Goal: Task Accomplishment & Management: Manage account settings

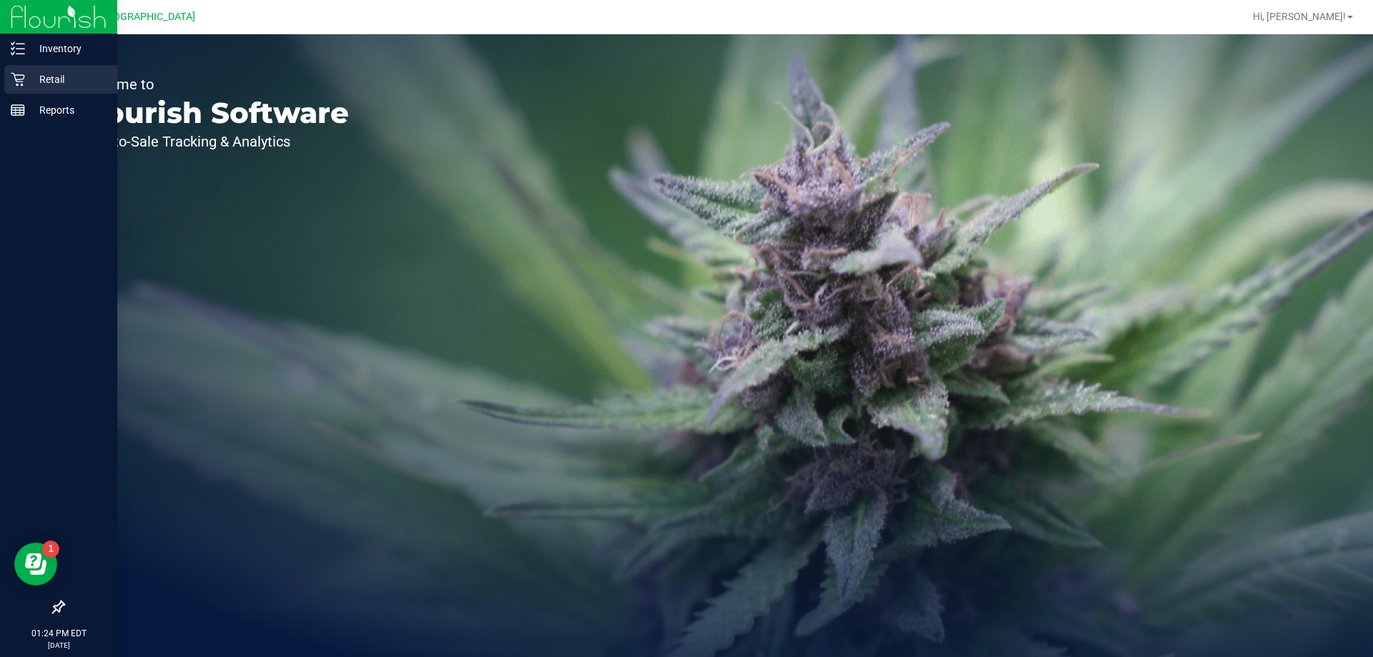
click at [23, 83] on icon at bounding box center [18, 79] width 14 height 14
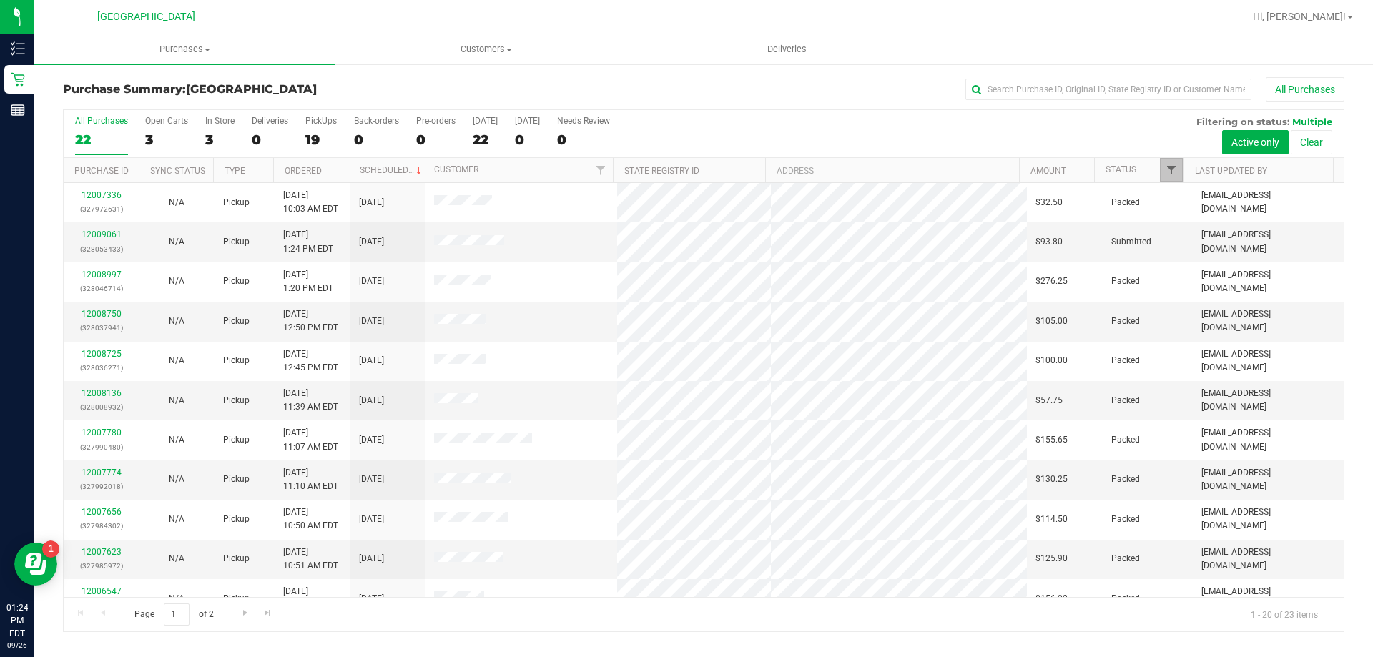
click at [1171, 165] on span "Filter" at bounding box center [1171, 169] width 11 height 11
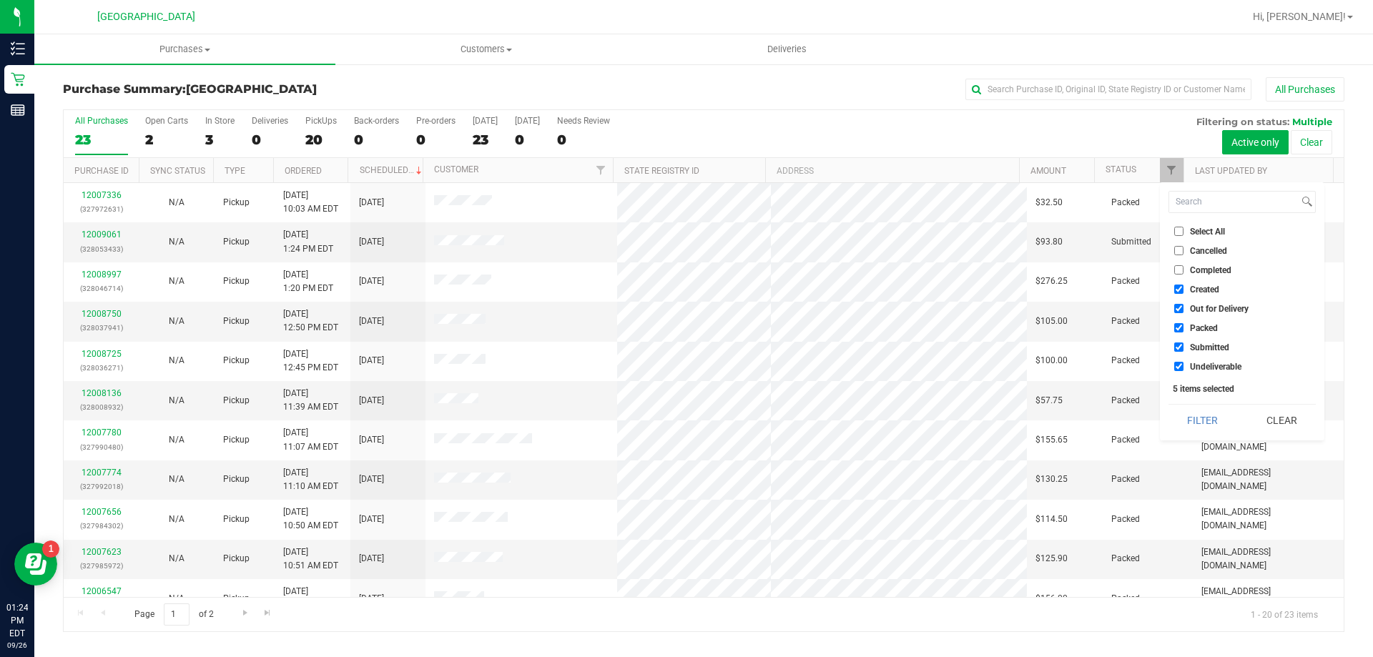
click at [1177, 295] on li "Created" at bounding box center [1241, 289] width 147 height 15
click at [1184, 289] on label "Created" at bounding box center [1196, 289] width 45 height 9
click at [1183, 289] on input "Created" at bounding box center [1178, 289] width 9 height 9
checkbox input "false"
click at [1178, 310] on input "Out for Delivery" at bounding box center [1178, 308] width 9 height 9
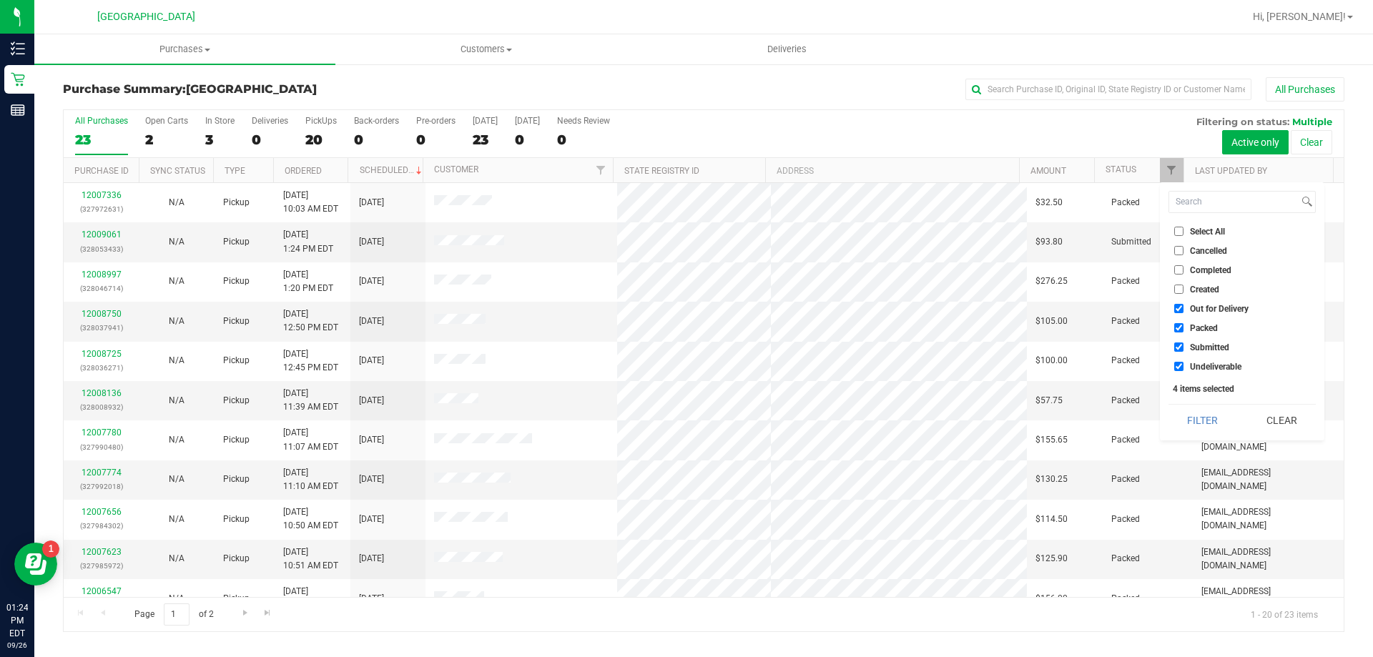
checkbox input "false"
click at [1176, 327] on input "Packed" at bounding box center [1178, 327] width 9 height 9
checkbox input "false"
click at [1176, 416] on button "Filter" at bounding box center [1202, 420] width 69 height 31
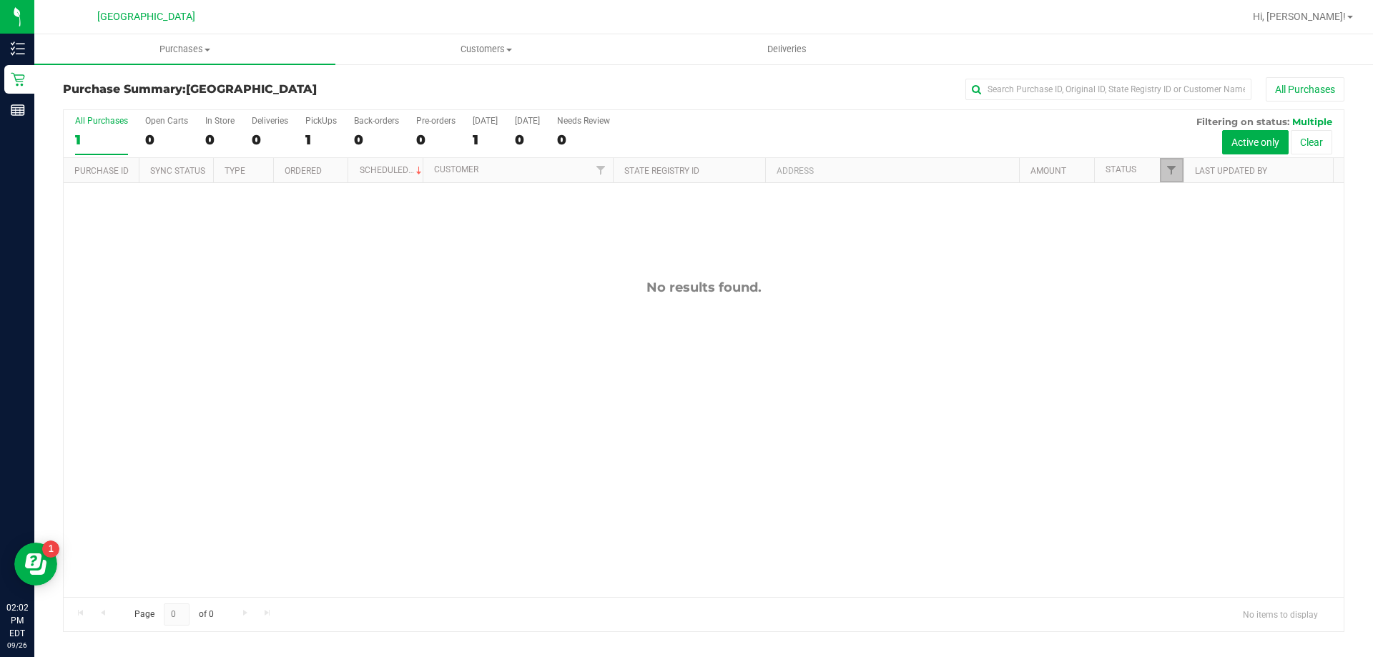
click at [1162, 159] on link "Filter" at bounding box center [1172, 170] width 24 height 24
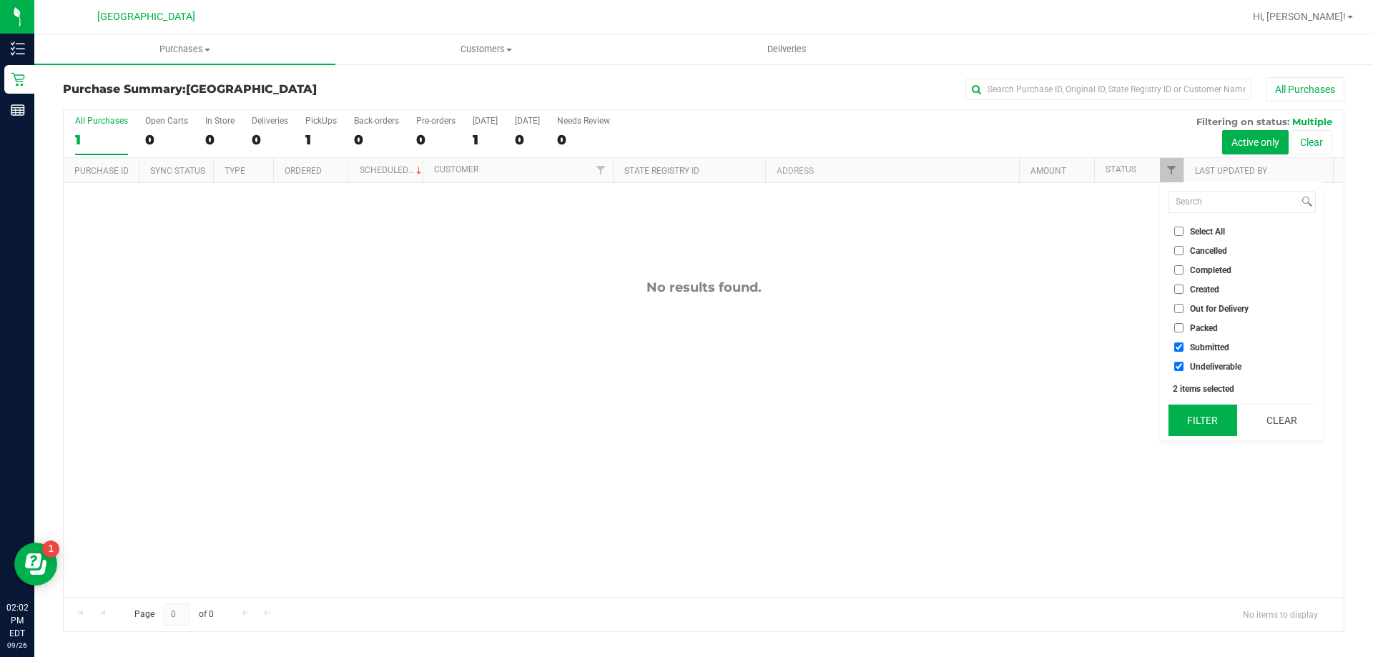
click at [1218, 425] on button "Filter" at bounding box center [1202, 420] width 69 height 31
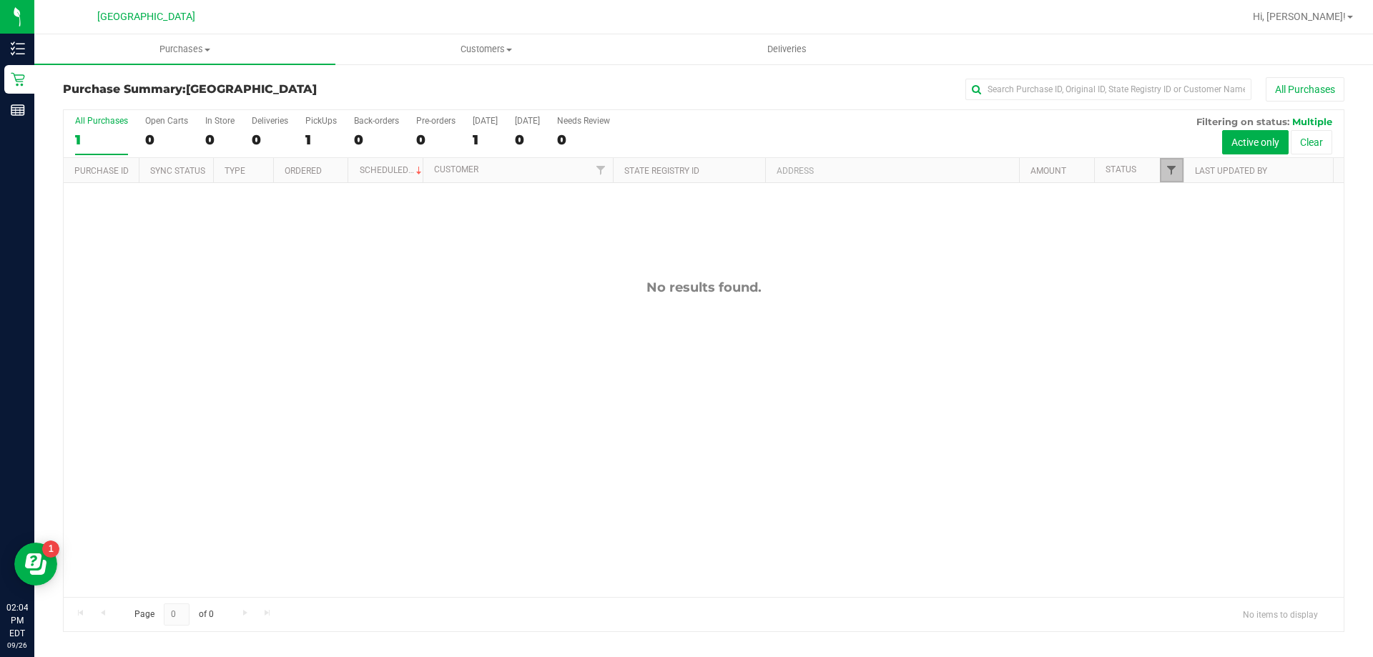
click at [1173, 169] on span "Filter" at bounding box center [1171, 169] width 11 height 11
click at [1196, 418] on button "Filter" at bounding box center [1202, 420] width 69 height 31
click at [387, 307] on div "No results found." at bounding box center [704, 438] width 1280 height 511
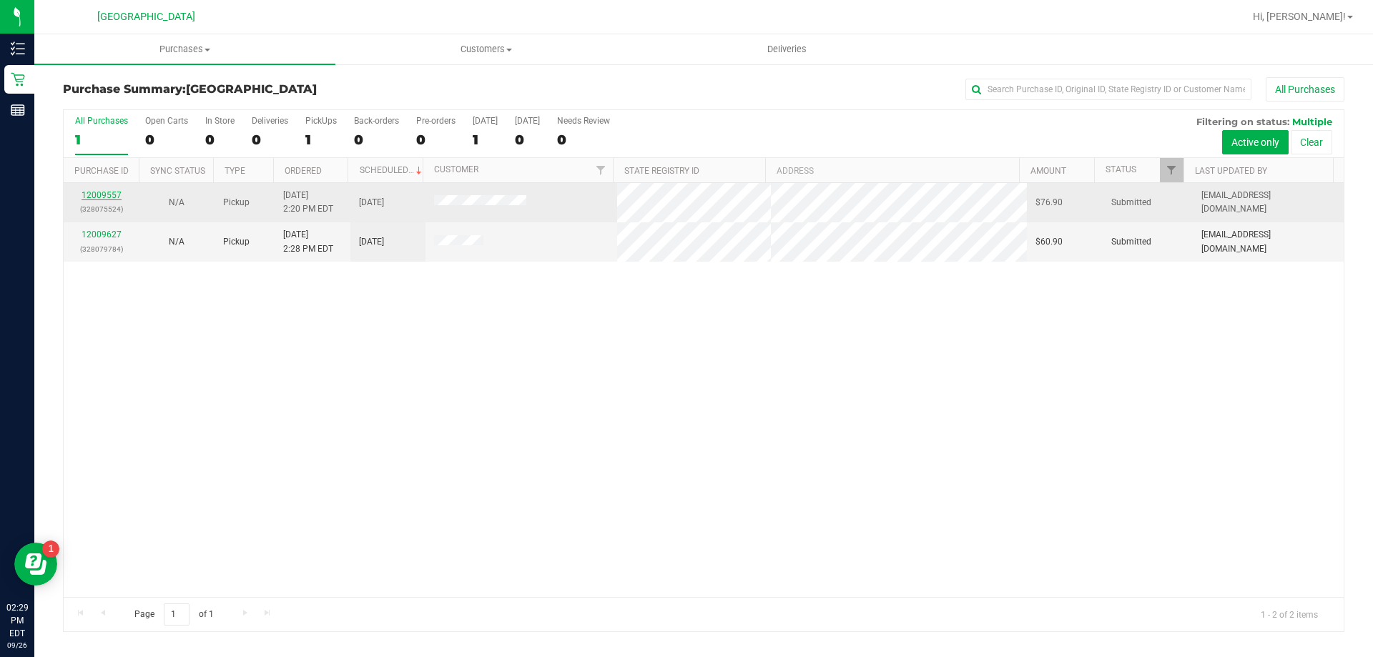
click at [114, 194] on link "12009557" at bounding box center [102, 195] width 40 height 10
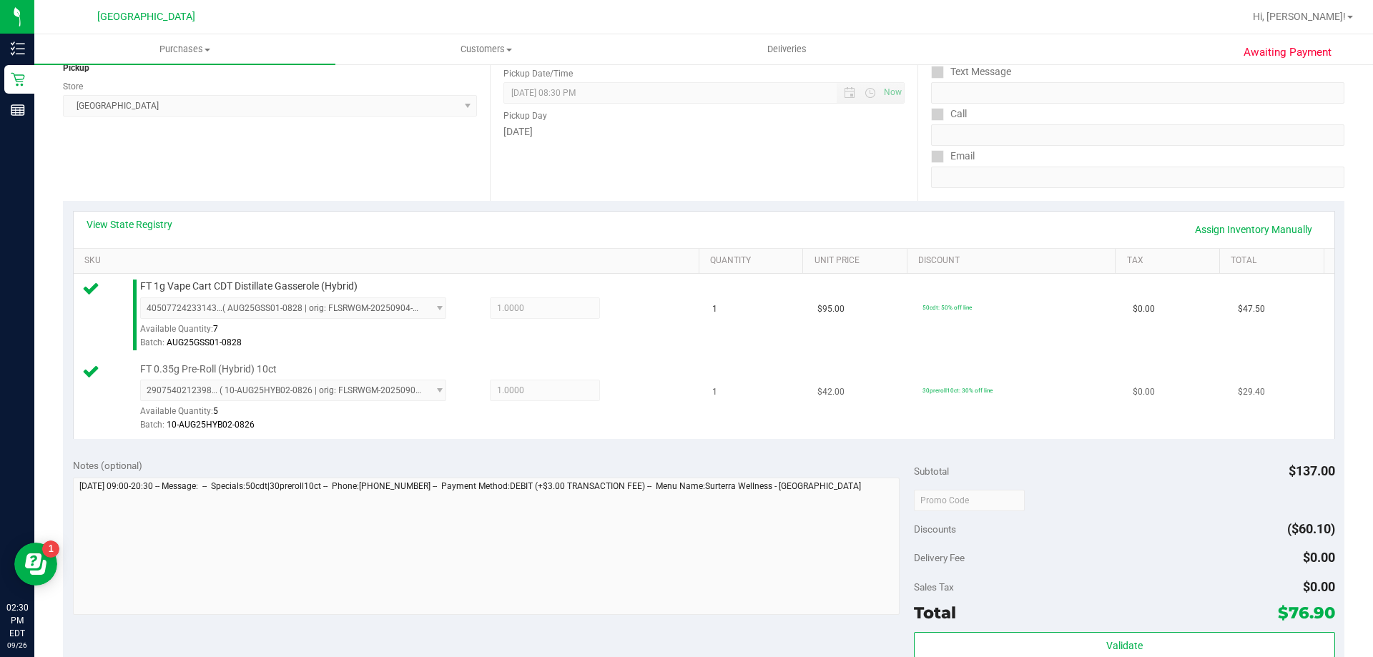
scroll to position [501, 0]
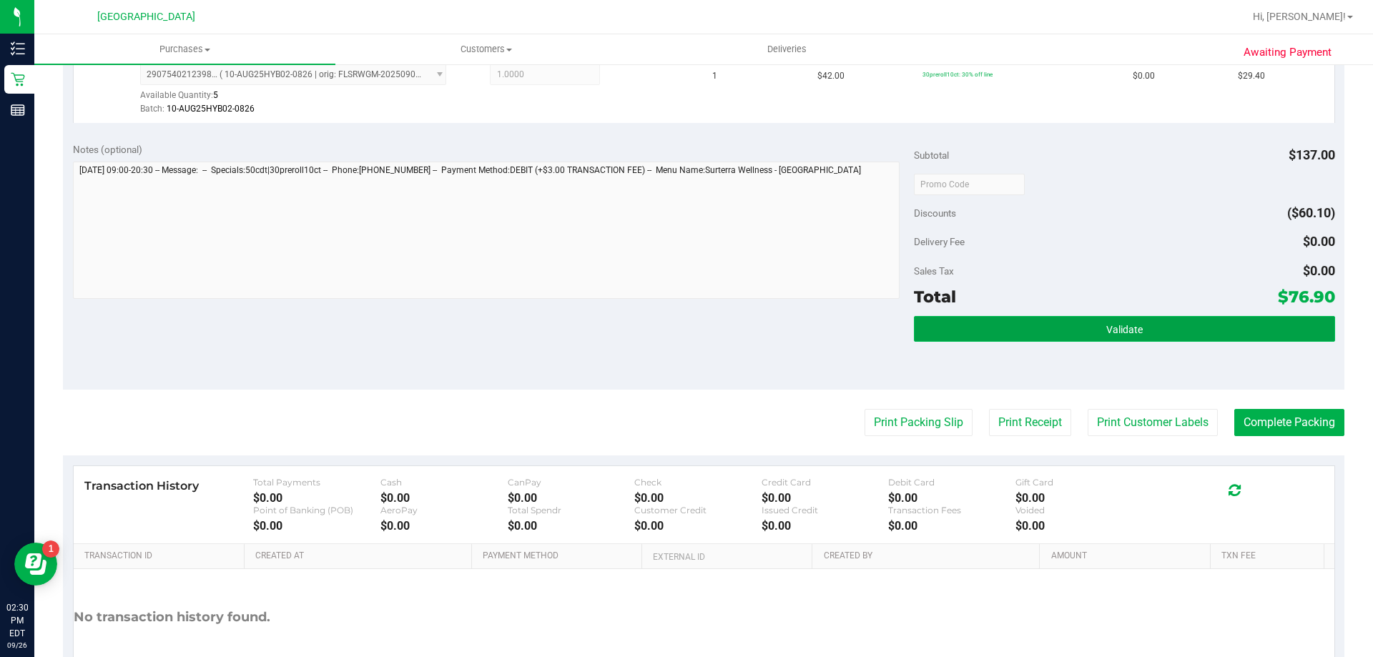
click at [1045, 320] on button "Validate" at bounding box center [1124, 329] width 420 height 26
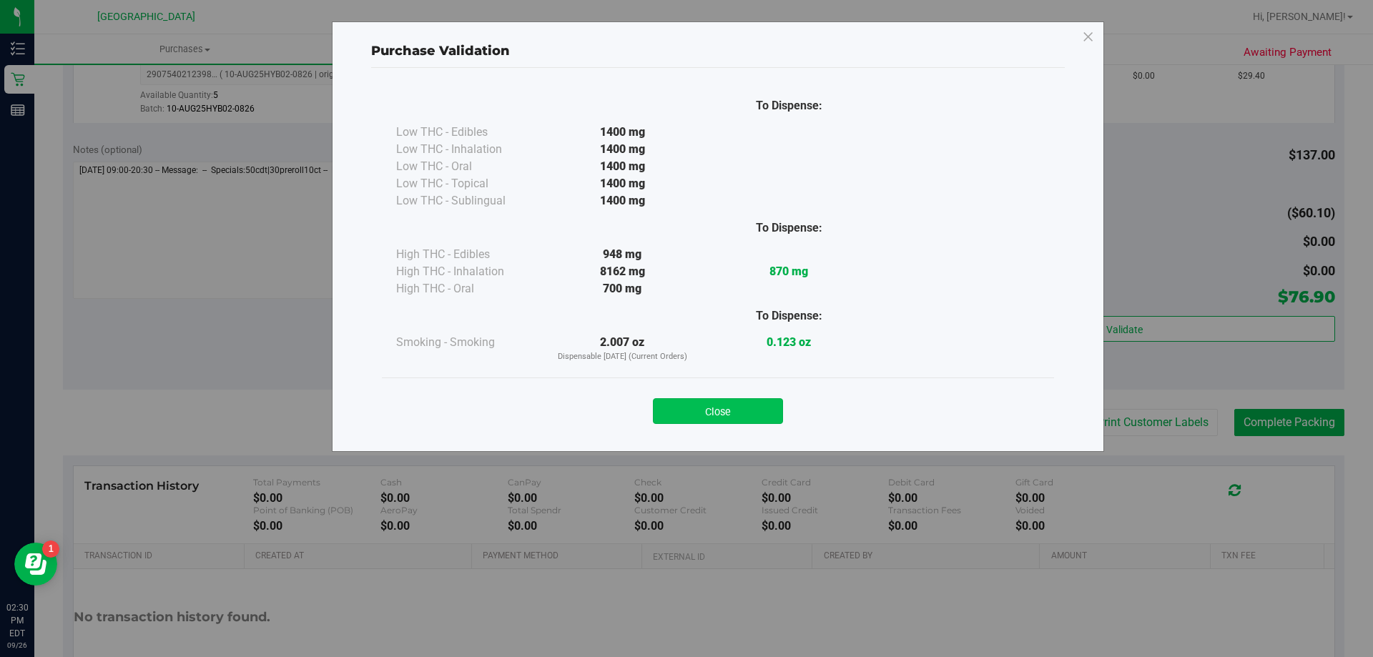
click at [741, 414] on button "Close" at bounding box center [718, 411] width 130 height 26
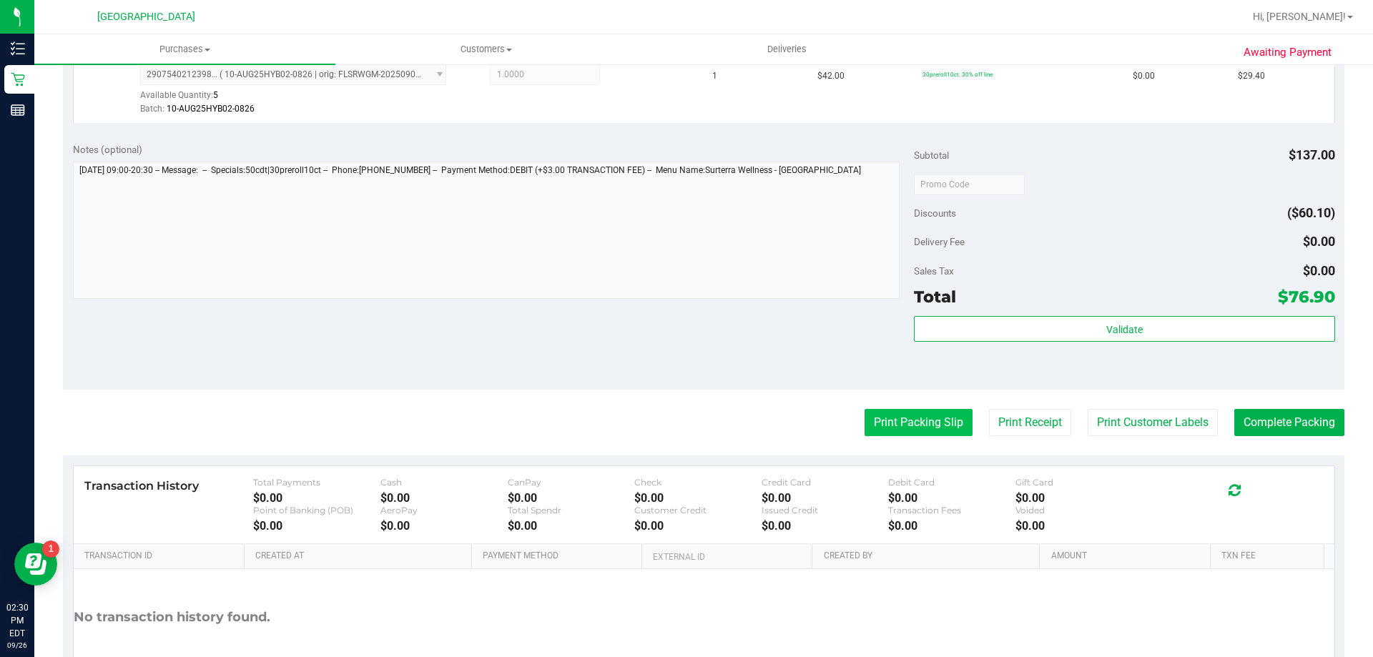
click at [903, 427] on button "Print Packing Slip" at bounding box center [918, 422] width 108 height 27
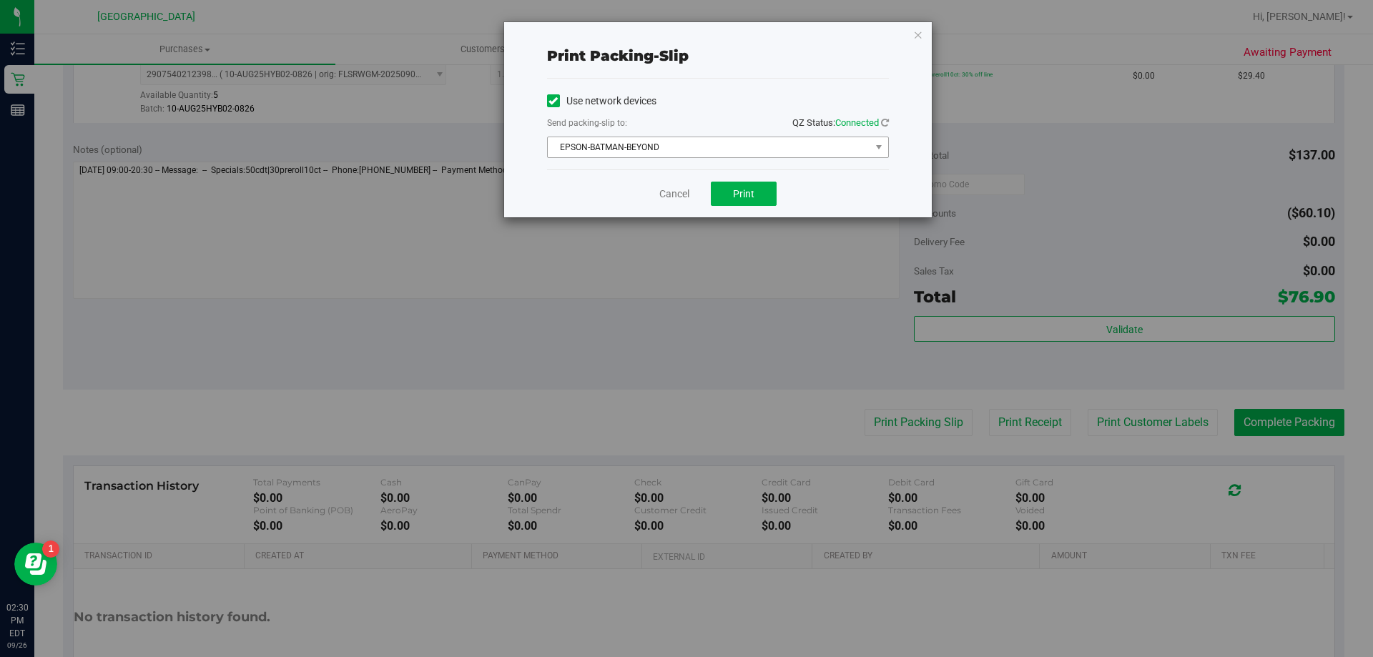
click at [775, 144] on span "EPSON-BATMAN-BEYOND" at bounding box center [709, 147] width 322 height 20
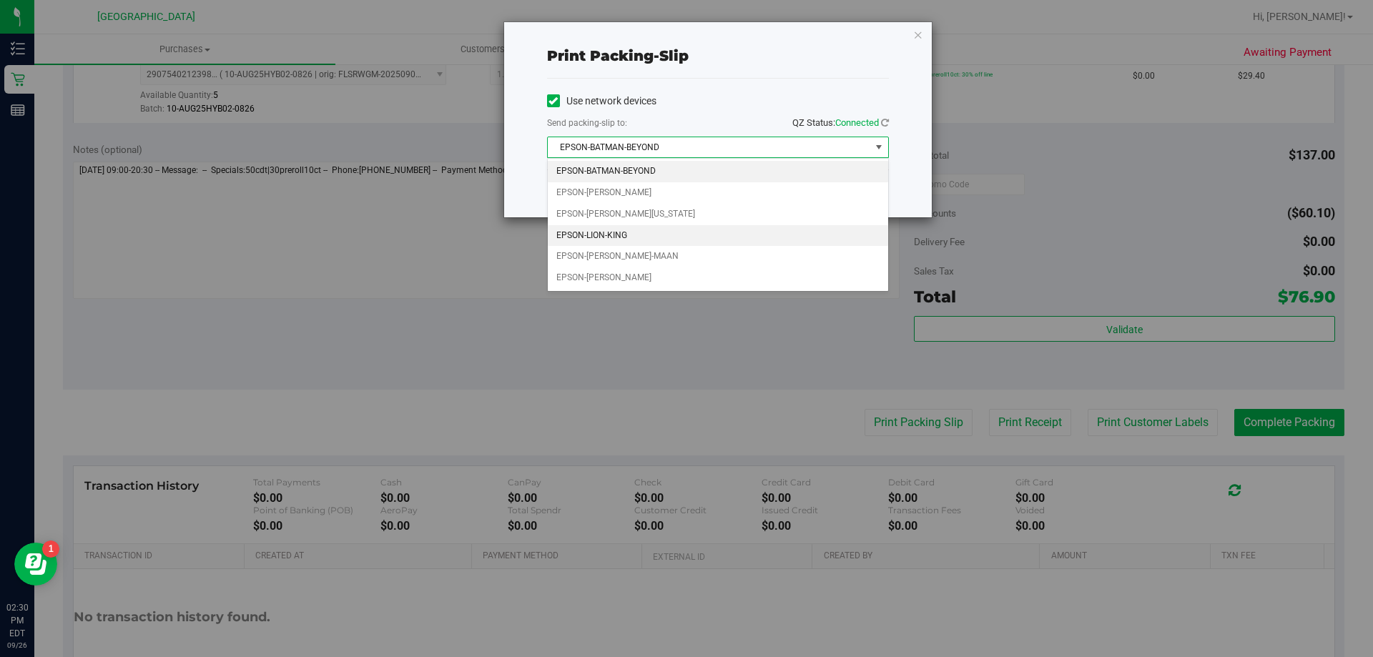
click at [605, 240] on li "EPSON-LION-KING" at bounding box center [718, 235] width 340 height 21
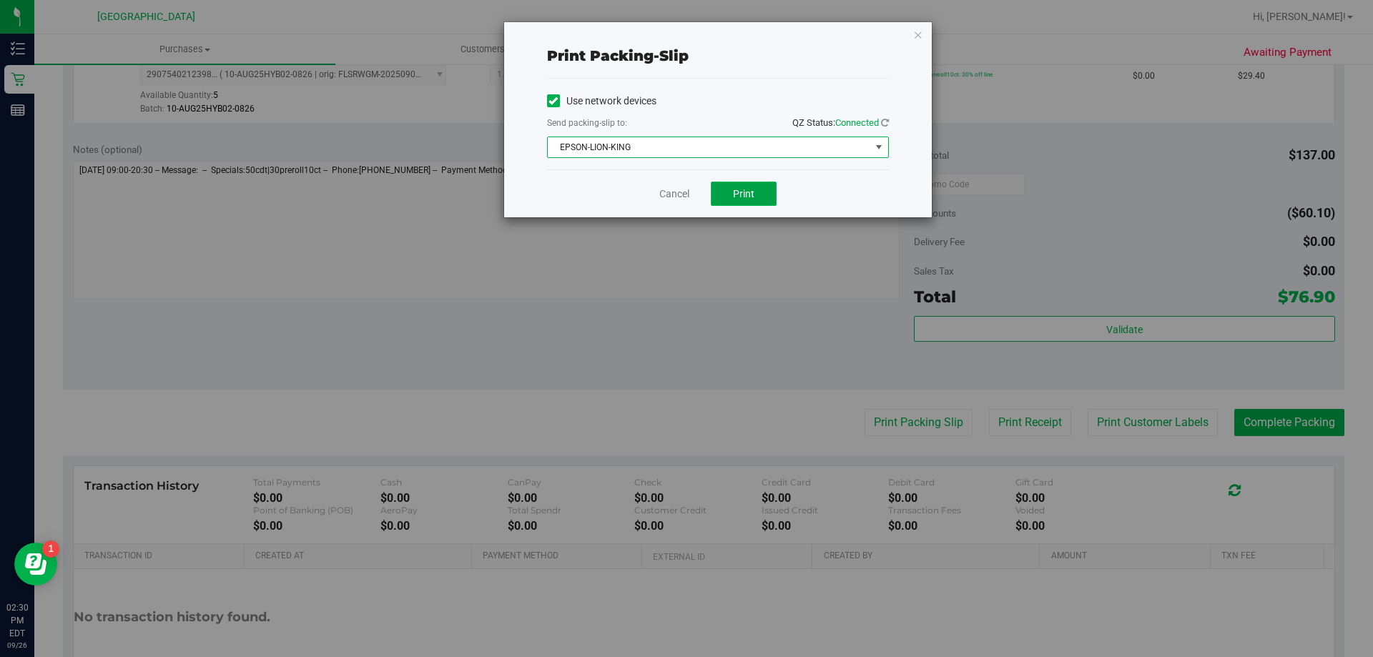
click at [762, 196] on button "Print" at bounding box center [744, 194] width 66 height 24
click at [668, 192] on link "Cancel" at bounding box center [674, 194] width 30 height 15
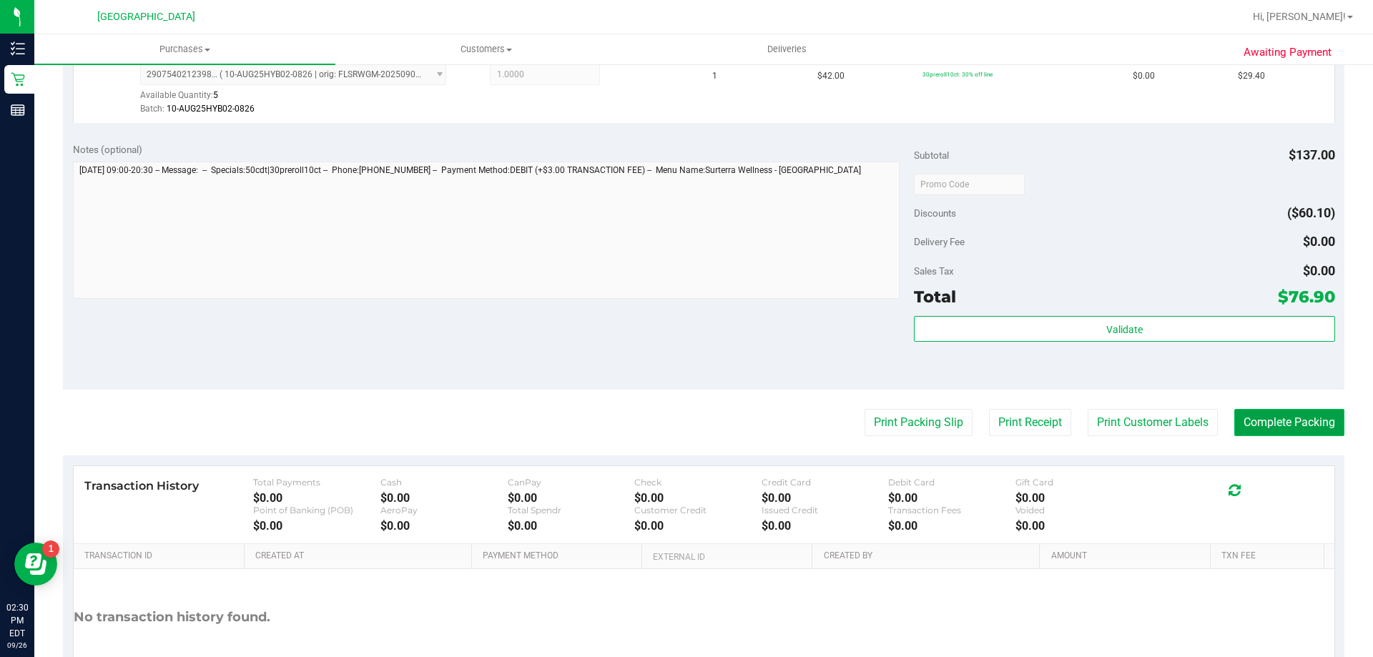
click at [1273, 433] on button "Complete Packing" at bounding box center [1289, 422] width 110 height 27
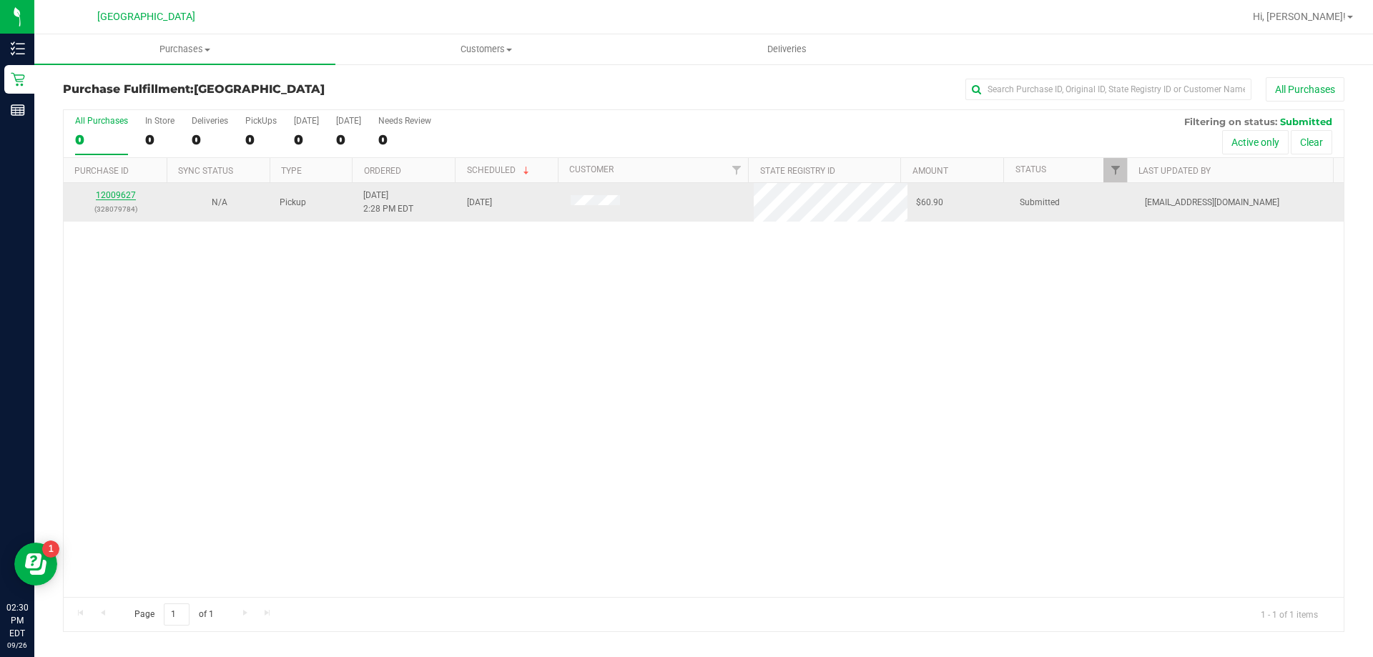
click at [128, 192] on link "12009627" at bounding box center [116, 195] width 40 height 10
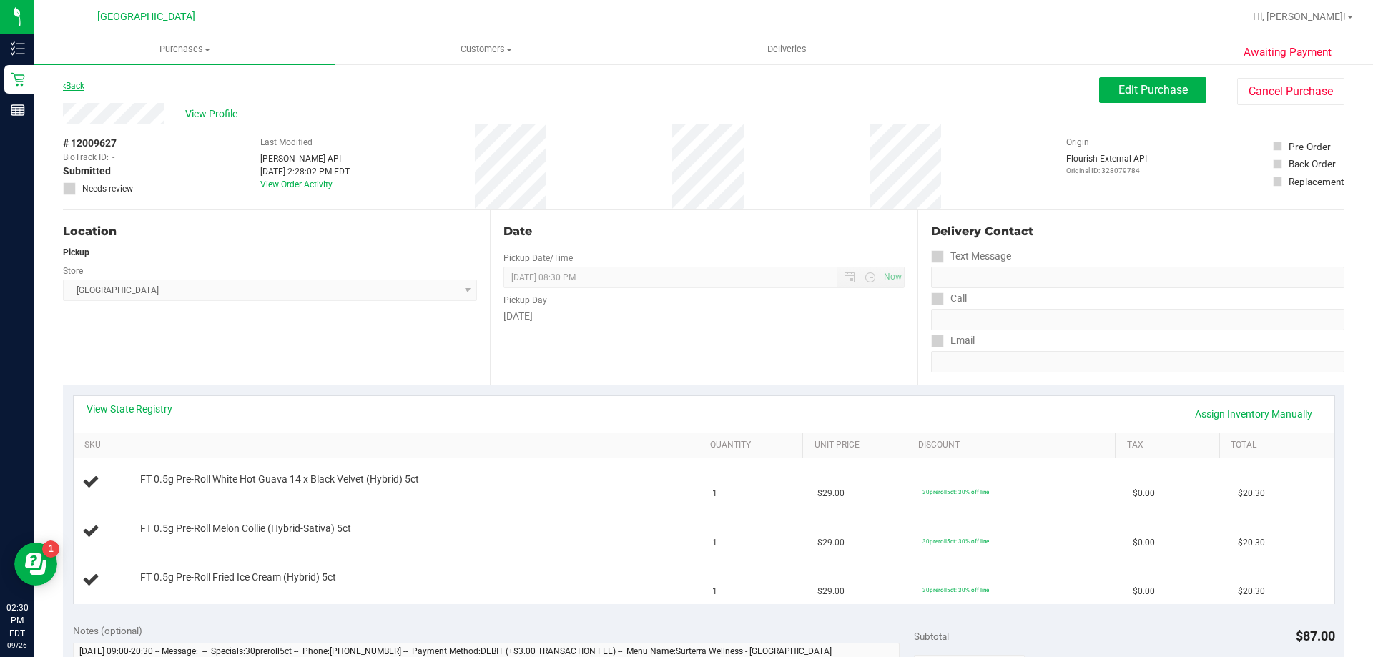
click at [77, 85] on link "Back" at bounding box center [73, 86] width 21 height 10
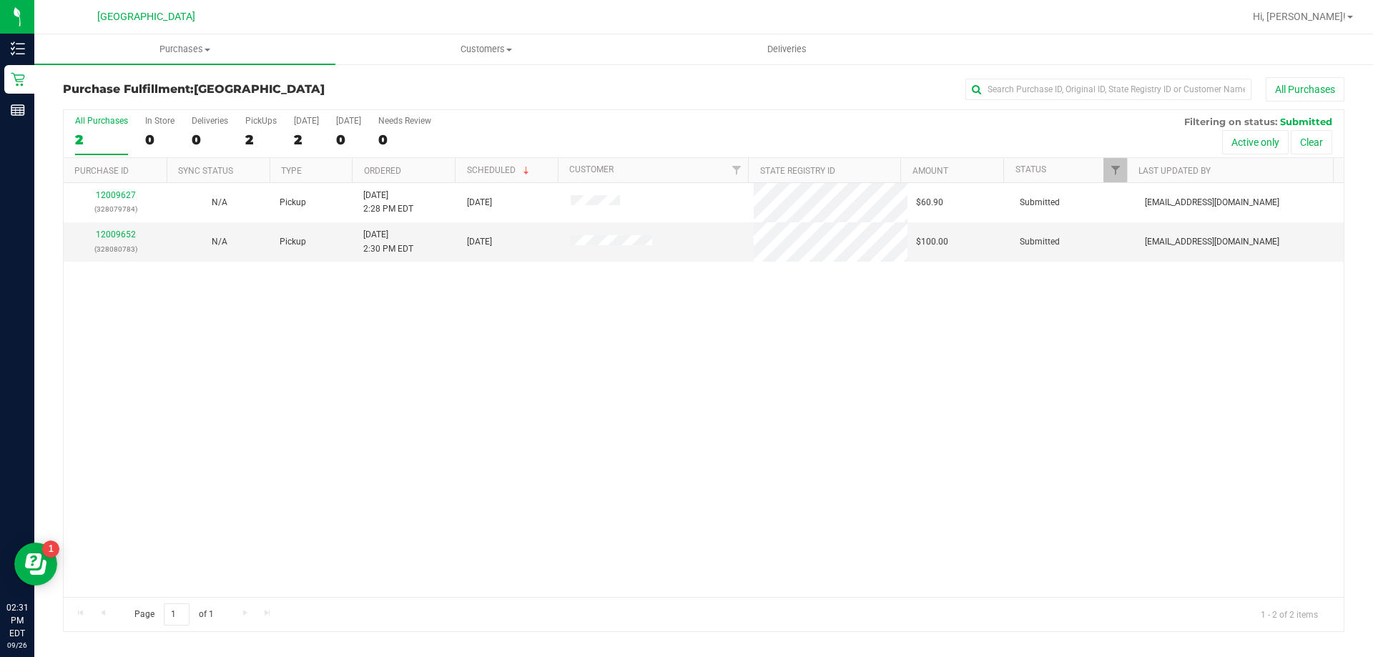
drag, startPoint x: 636, startPoint y: 323, endPoint x: 628, endPoint y: 322, distance: 7.9
click at [635, 323] on div "12009627 (328079784) N/A Pickup [DATE] 2:28 PM EDT 9/26/2025 $60.90 Submitted […" at bounding box center [704, 390] width 1280 height 414
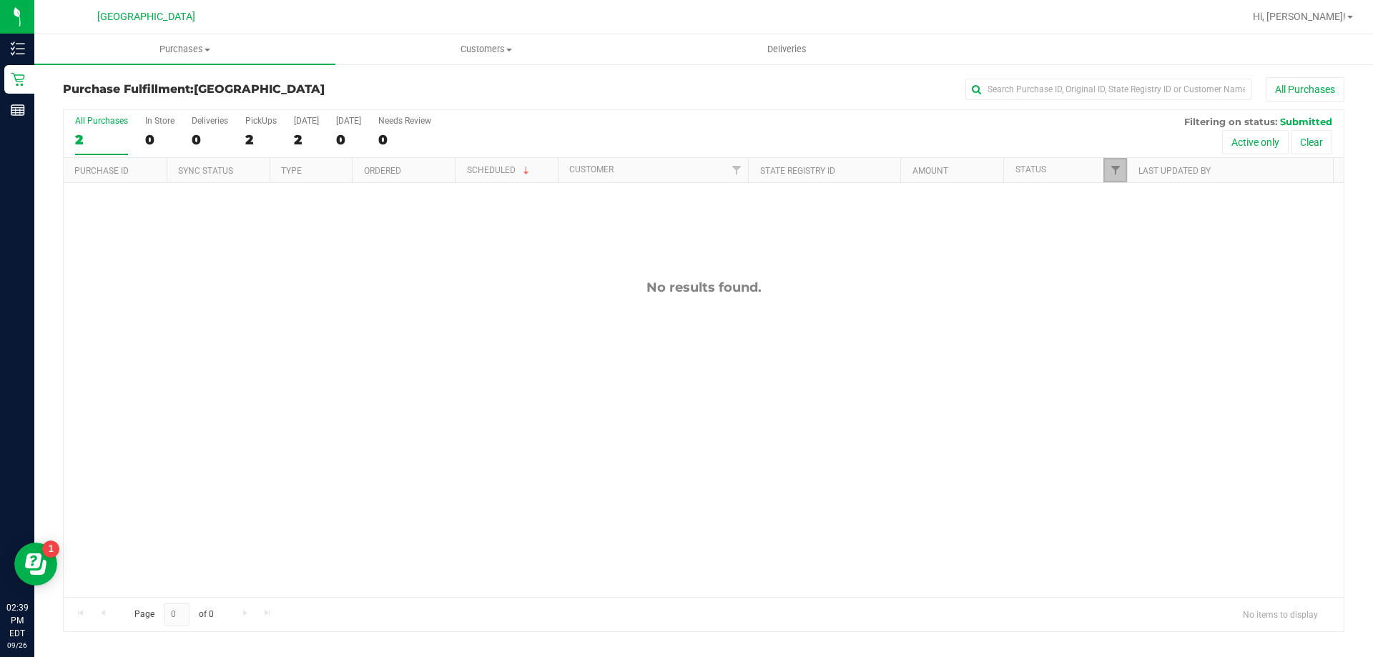
click at [1108, 168] on link "Filter" at bounding box center [1115, 170] width 24 height 24
click at [1145, 370] on span "Undeliverable" at bounding box center [1158, 367] width 51 height 9
click at [1127, 370] on input "Undeliverable" at bounding box center [1122, 366] width 9 height 9
checkbox input "true"
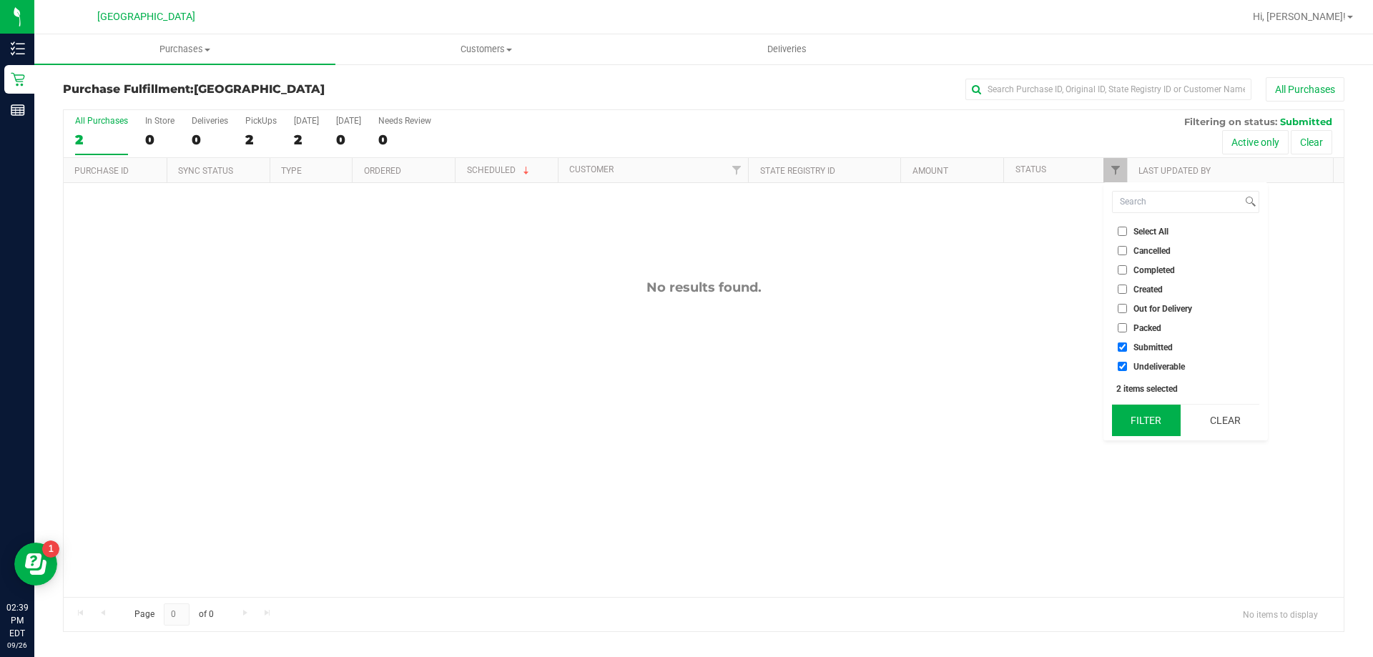
click at [1156, 413] on button "Filter" at bounding box center [1146, 420] width 69 height 31
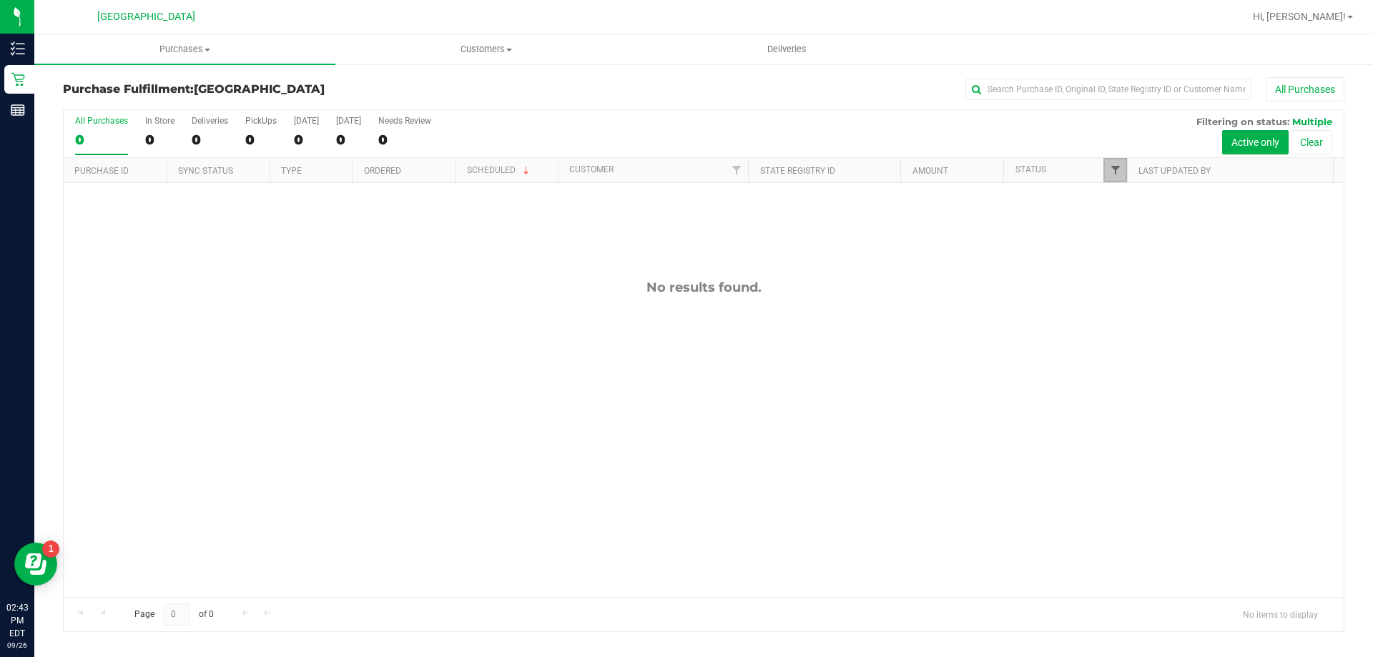
click at [1113, 172] on span "Filter" at bounding box center [1115, 169] width 11 height 11
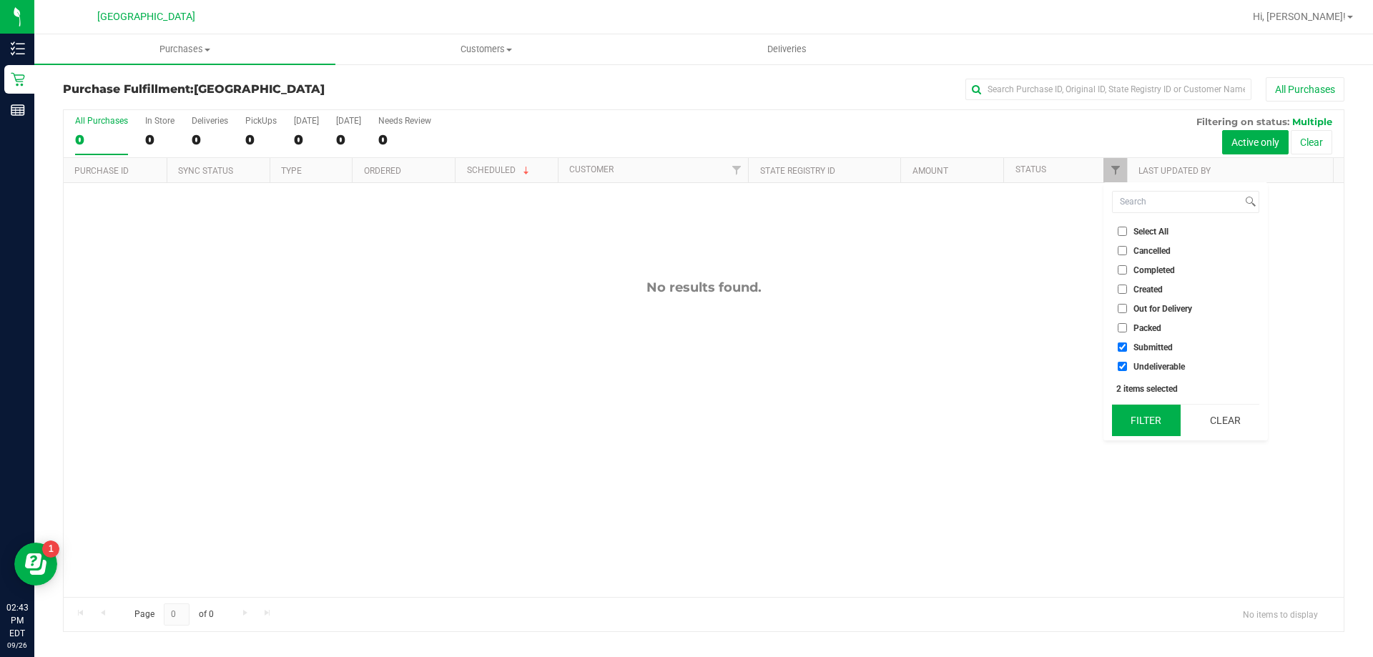
click at [1157, 413] on button "Filter" at bounding box center [1146, 420] width 69 height 31
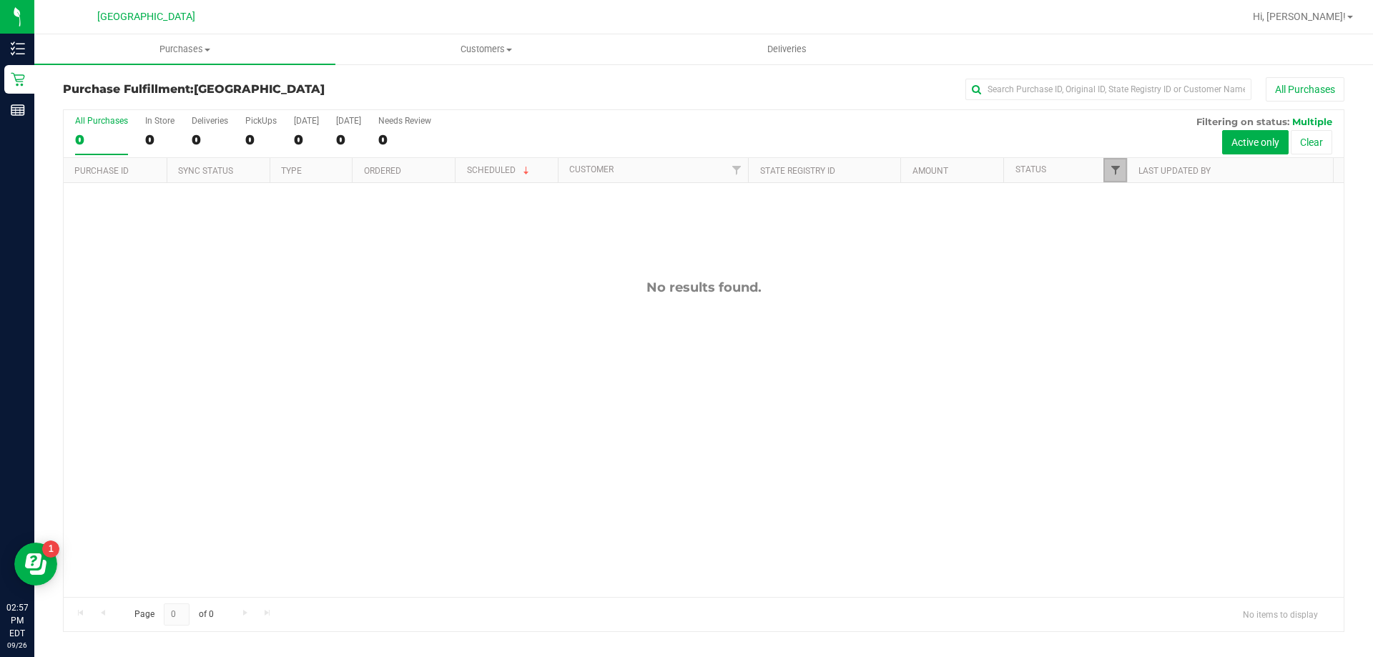
click at [1113, 172] on span "Filter" at bounding box center [1115, 169] width 11 height 11
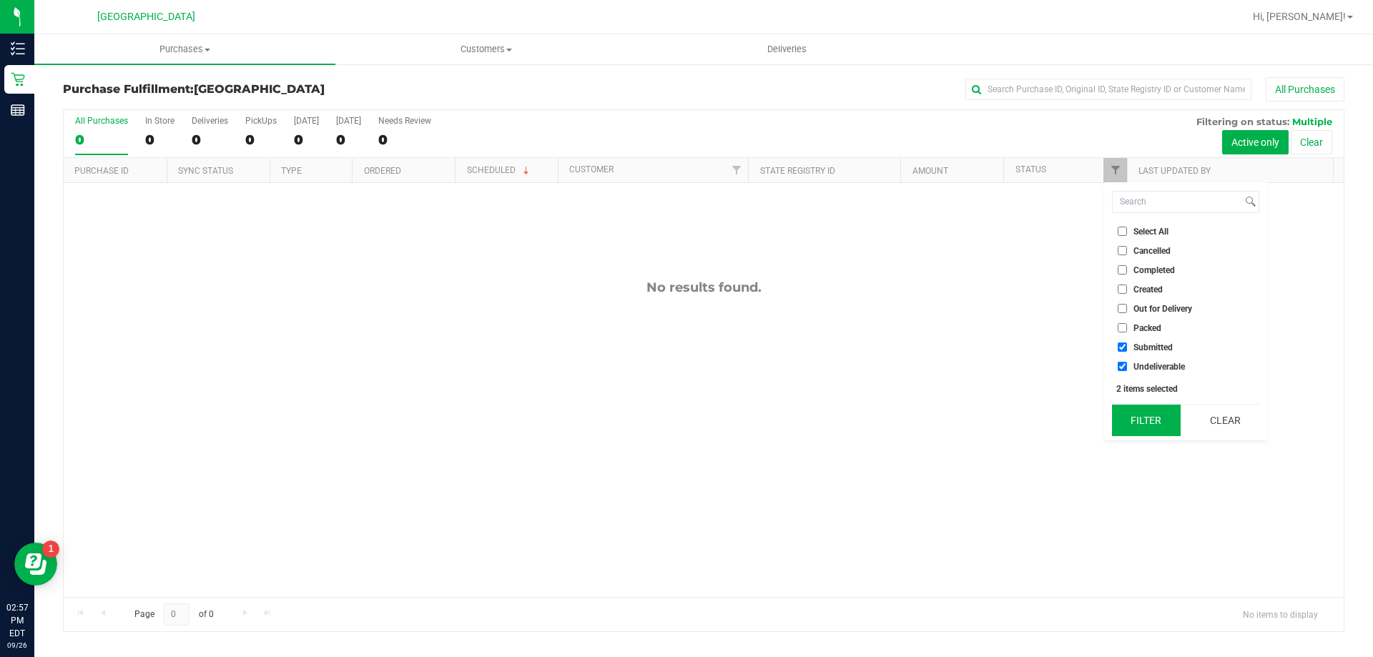
click at [1145, 419] on button "Filter" at bounding box center [1146, 420] width 69 height 31
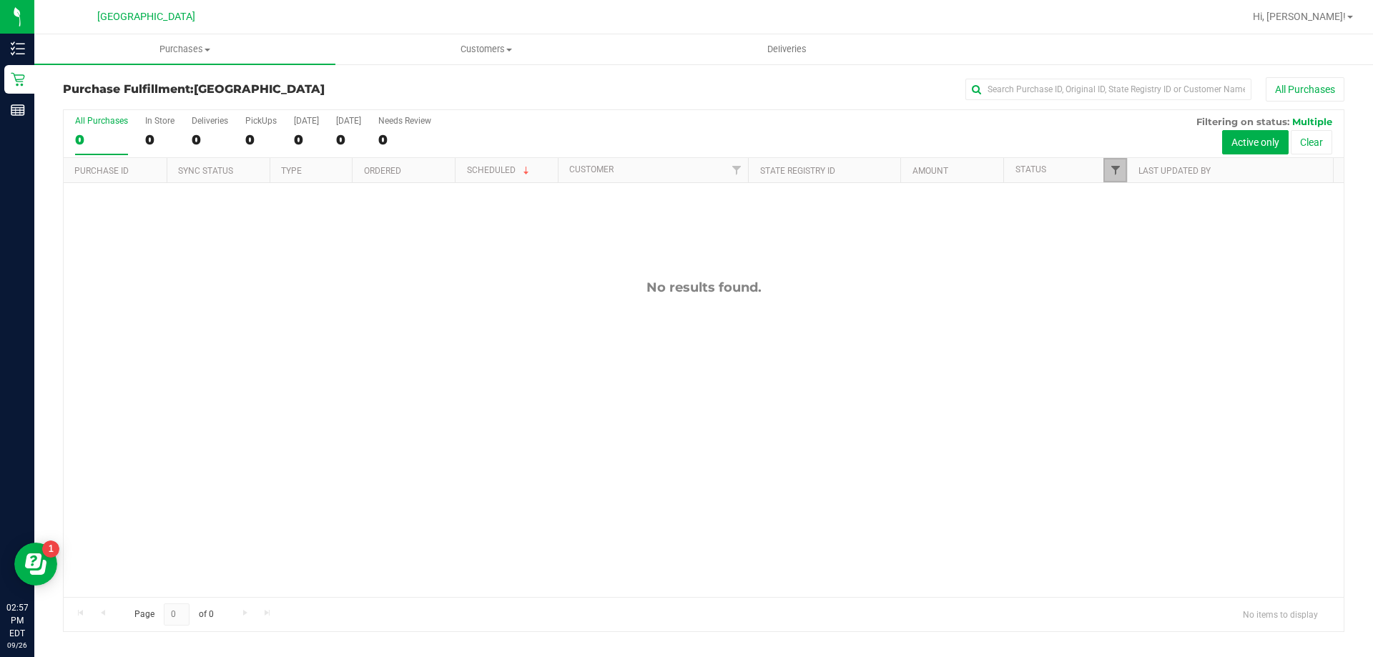
click at [1113, 168] on span "Filter" at bounding box center [1115, 169] width 11 height 11
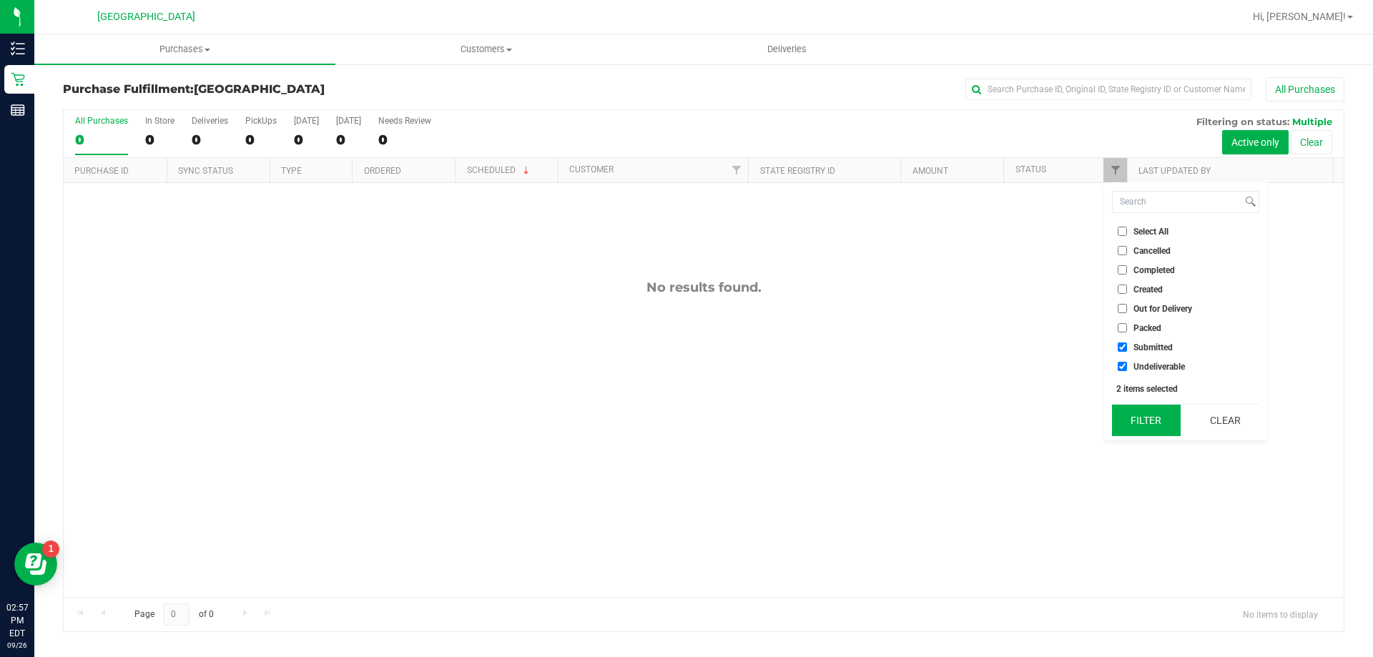
click at [1136, 433] on button "Filter" at bounding box center [1146, 420] width 69 height 31
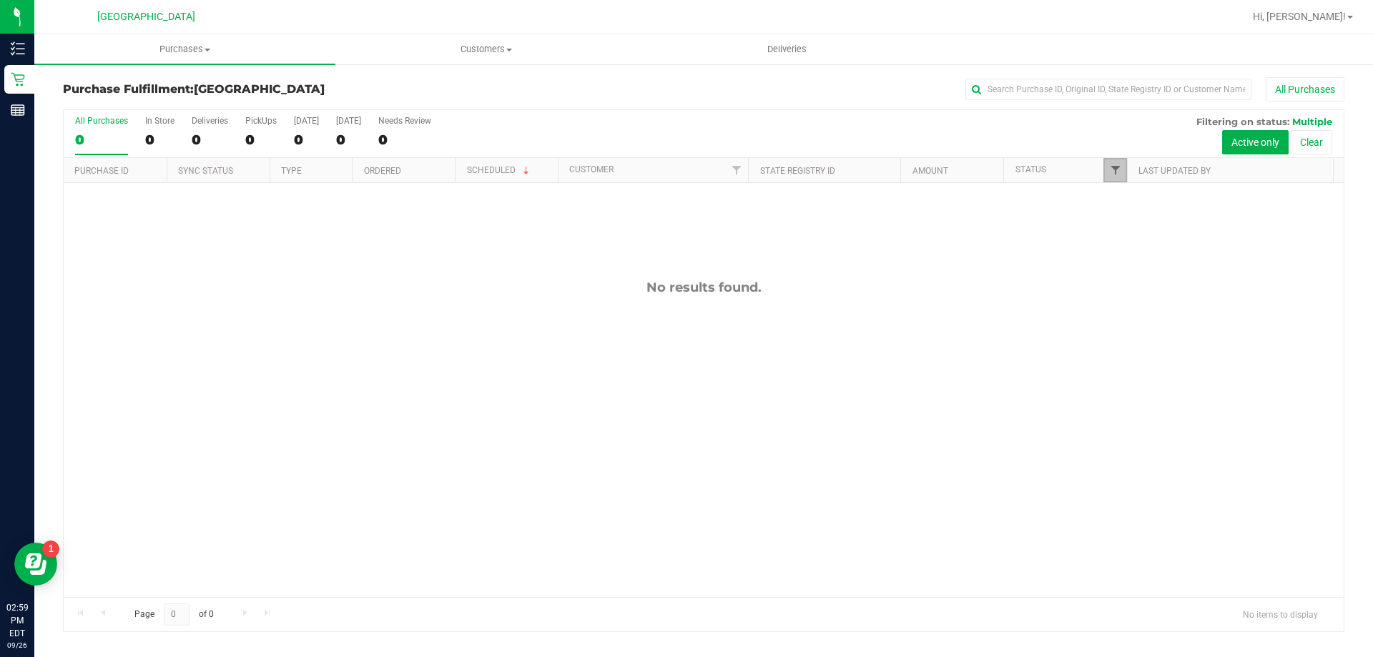
click at [1119, 168] on span "Filter" at bounding box center [1115, 169] width 11 height 11
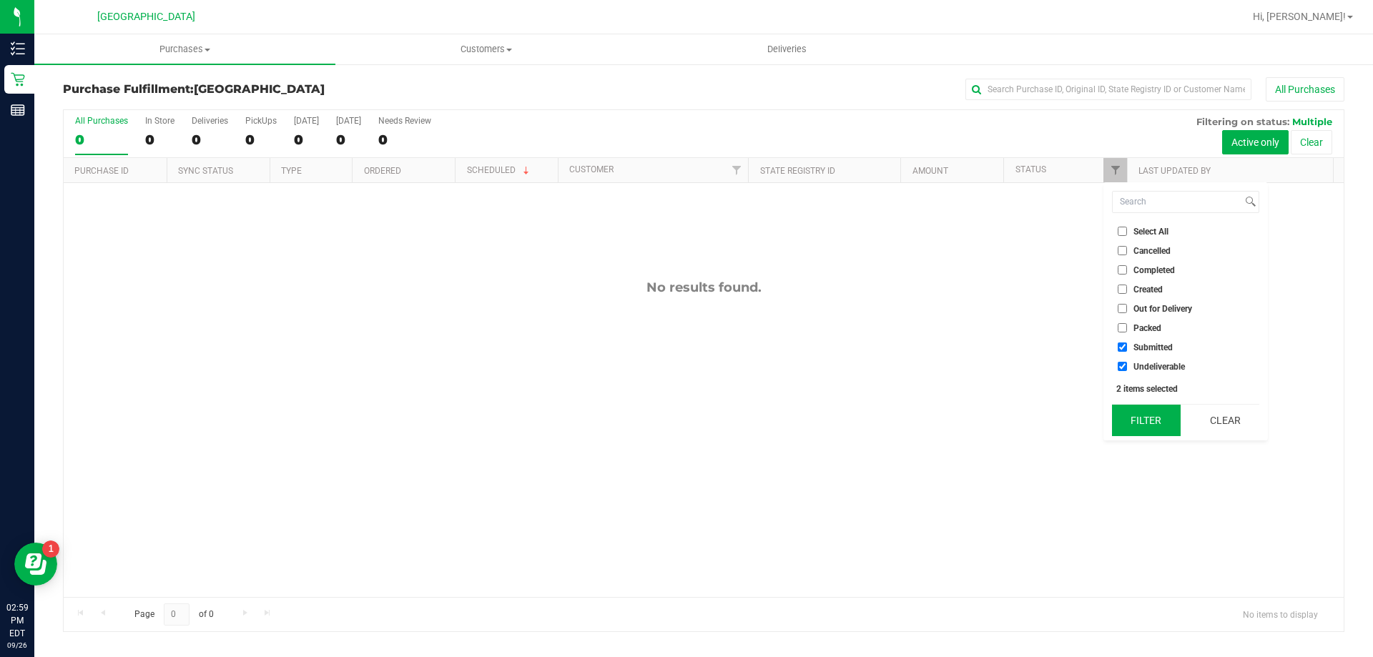
click at [1131, 413] on button "Filter" at bounding box center [1146, 420] width 69 height 31
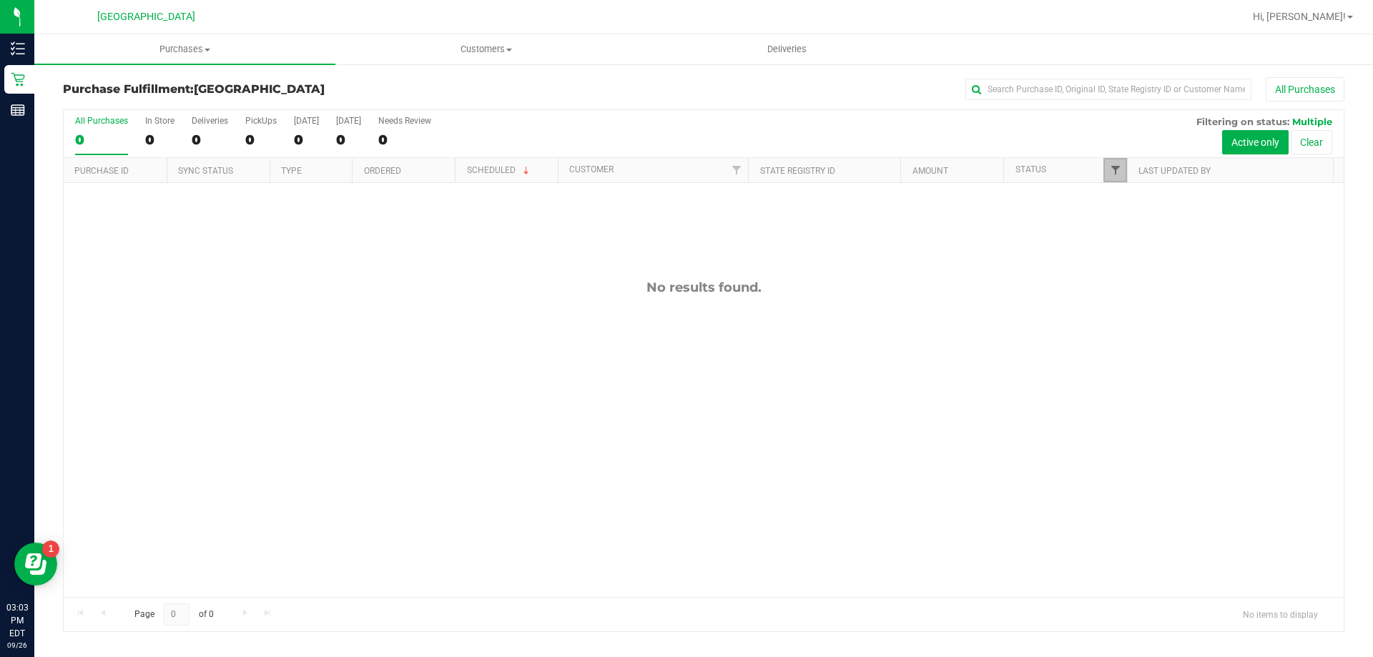
click at [1113, 172] on span "Filter" at bounding box center [1115, 169] width 11 height 11
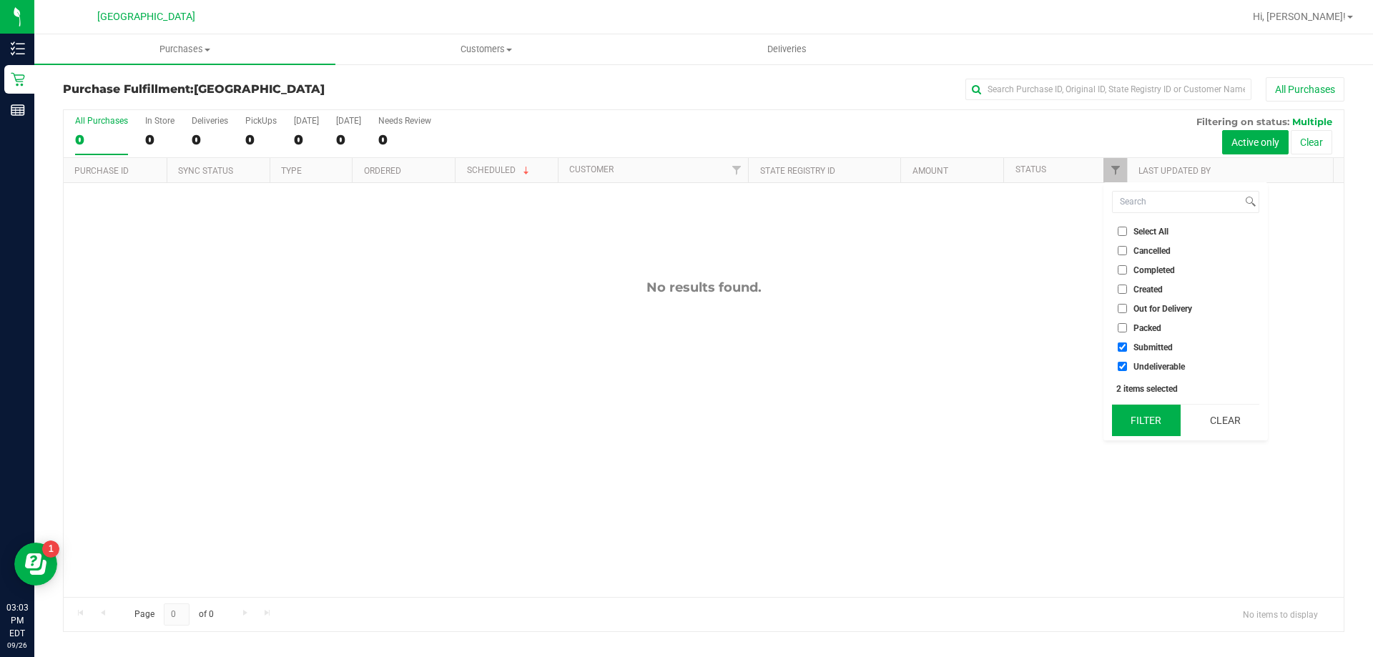
click at [1137, 423] on button "Filter" at bounding box center [1146, 420] width 69 height 31
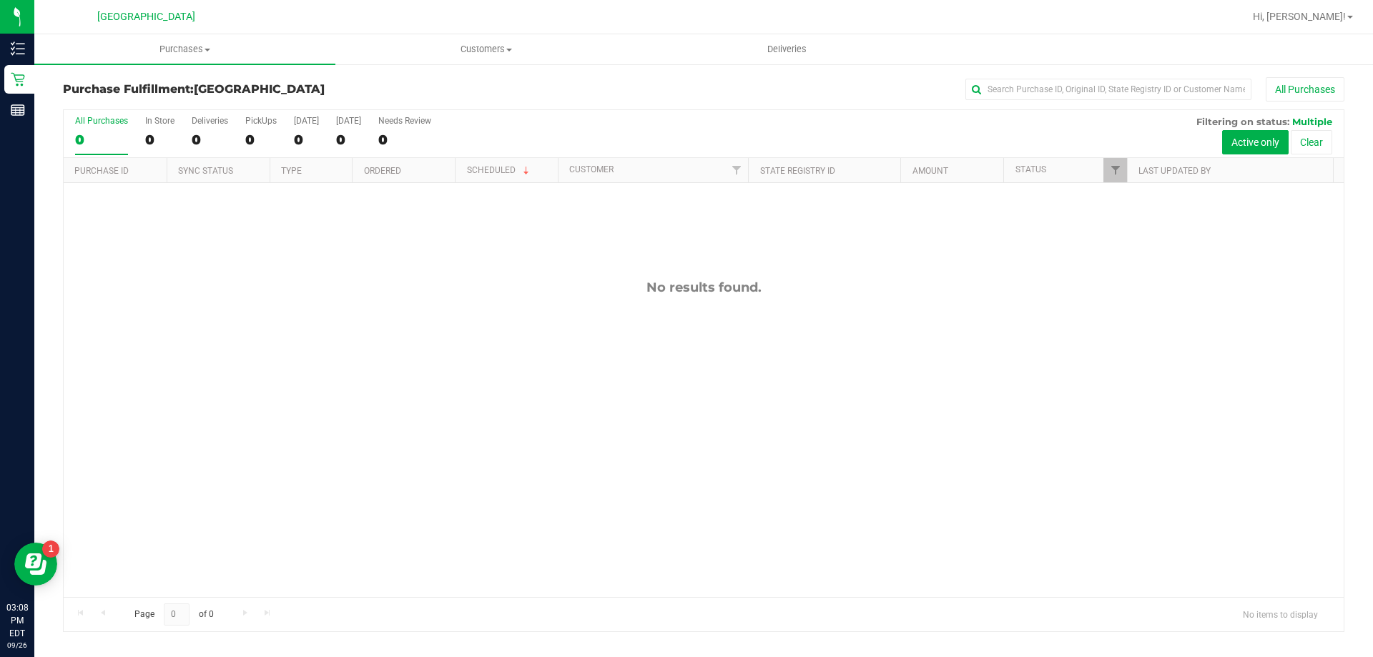
click at [453, 341] on div "No results found." at bounding box center [704, 438] width 1280 height 511
click at [353, 375] on div "No results found." at bounding box center [704, 438] width 1280 height 511
click at [422, 522] on div "12010013 (328097727) N/A Pickup [DATE] 3:13 PM EDT 9/26/2025 $36.75 Submitted […" at bounding box center [704, 390] width 1280 height 414
click at [453, 478] on div "12010013 (328097727) N/A Pickup [DATE] 3:13 PM EDT 9/26/2025 $36.75 Submitted […" at bounding box center [704, 390] width 1280 height 414
click at [395, 381] on div "12010013 (328097727) N/A Pickup [DATE] 3:13 PM EDT 9/26/2025 $36.75 Submitted […" at bounding box center [704, 390] width 1280 height 414
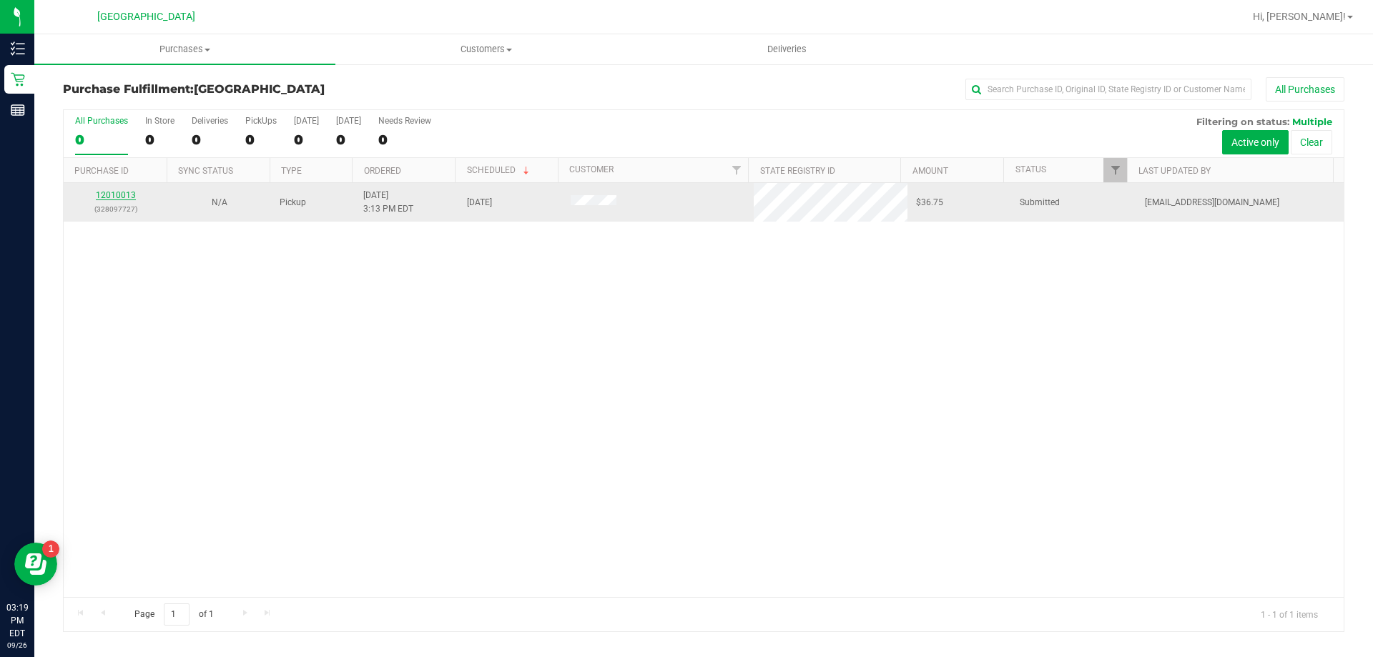
click at [118, 194] on link "12010013" at bounding box center [116, 195] width 40 height 10
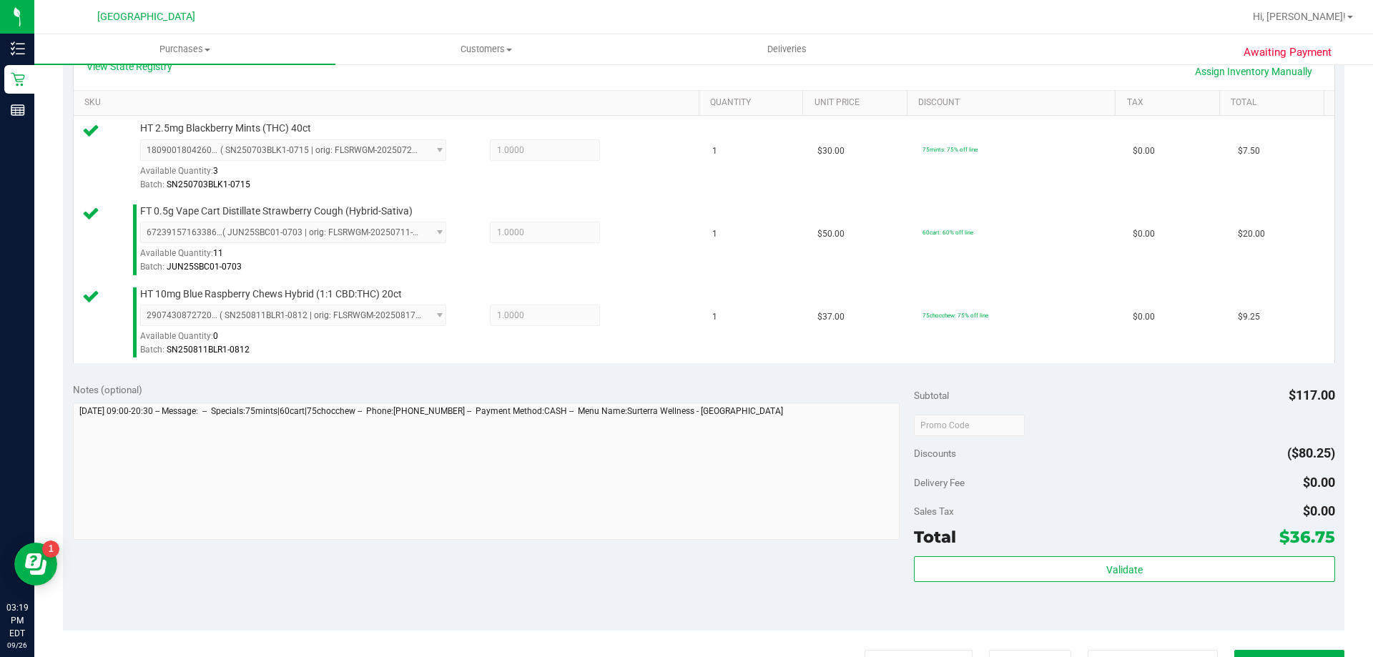
scroll to position [678, 0]
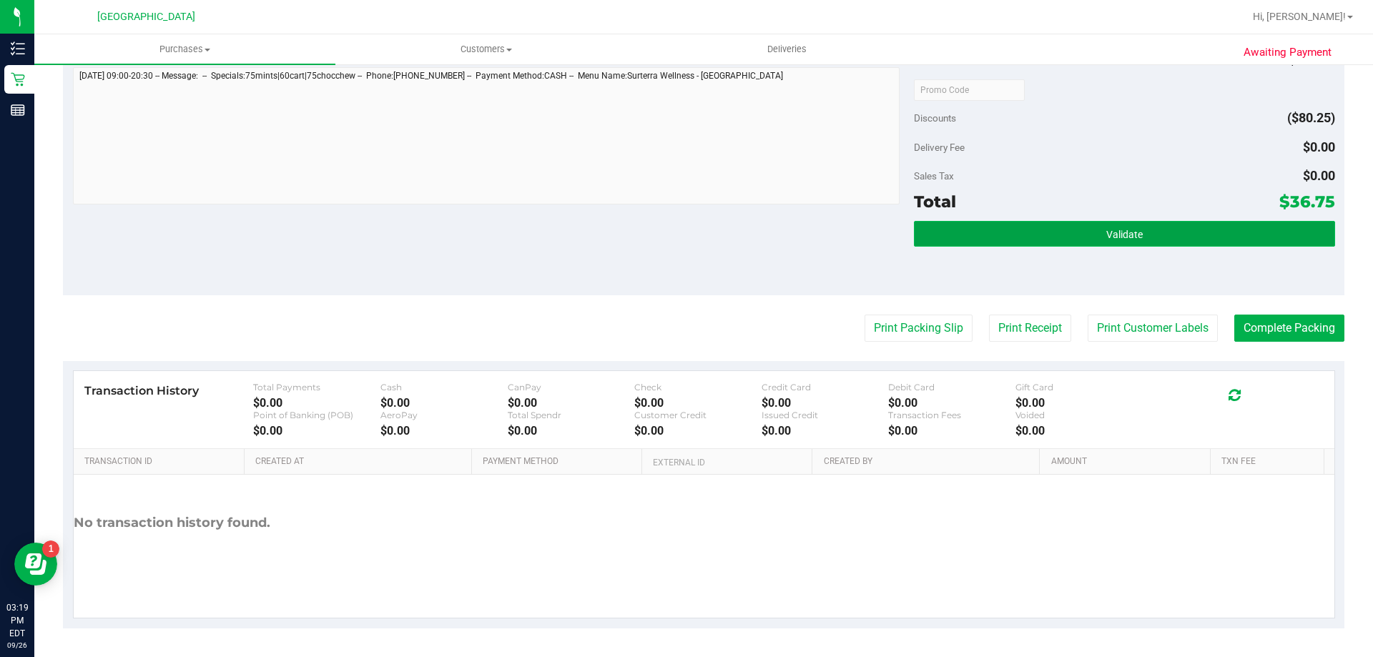
click at [1164, 222] on button "Validate" at bounding box center [1124, 234] width 420 height 26
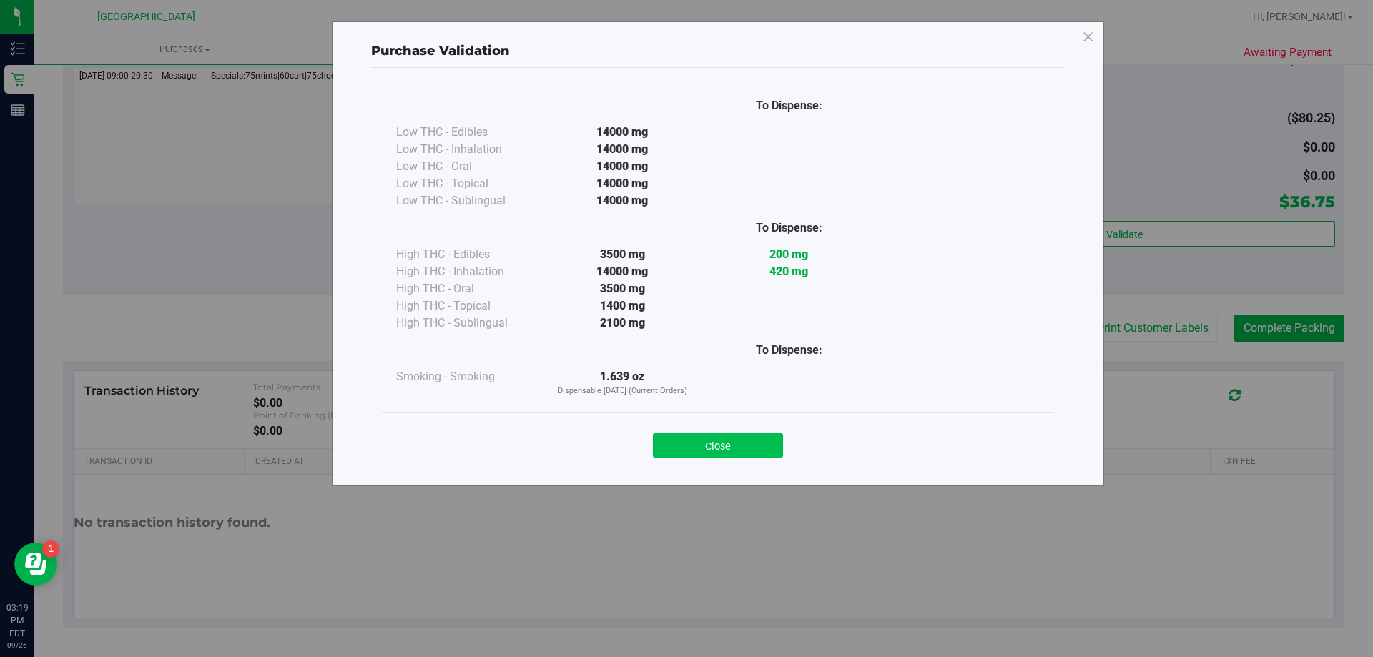
click at [755, 455] on button "Close" at bounding box center [718, 446] width 130 height 26
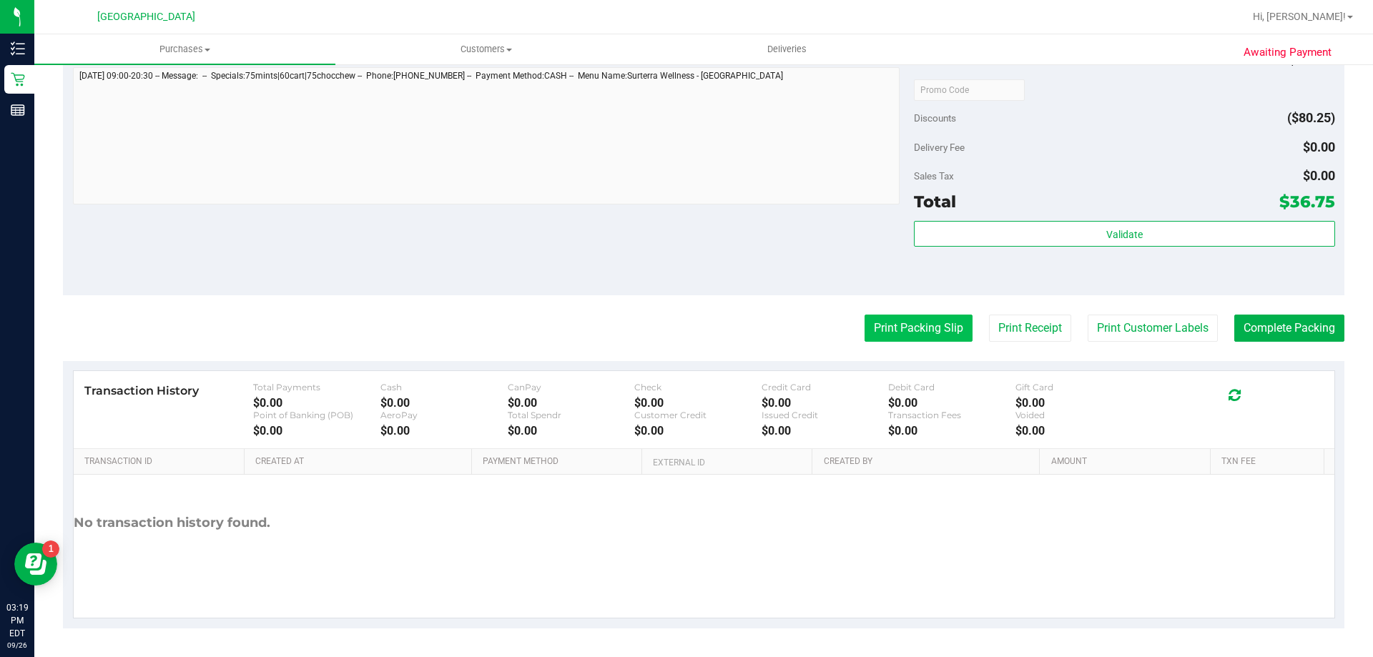
click at [903, 336] on button "Print Packing Slip" at bounding box center [918, 328] width 108 height 27
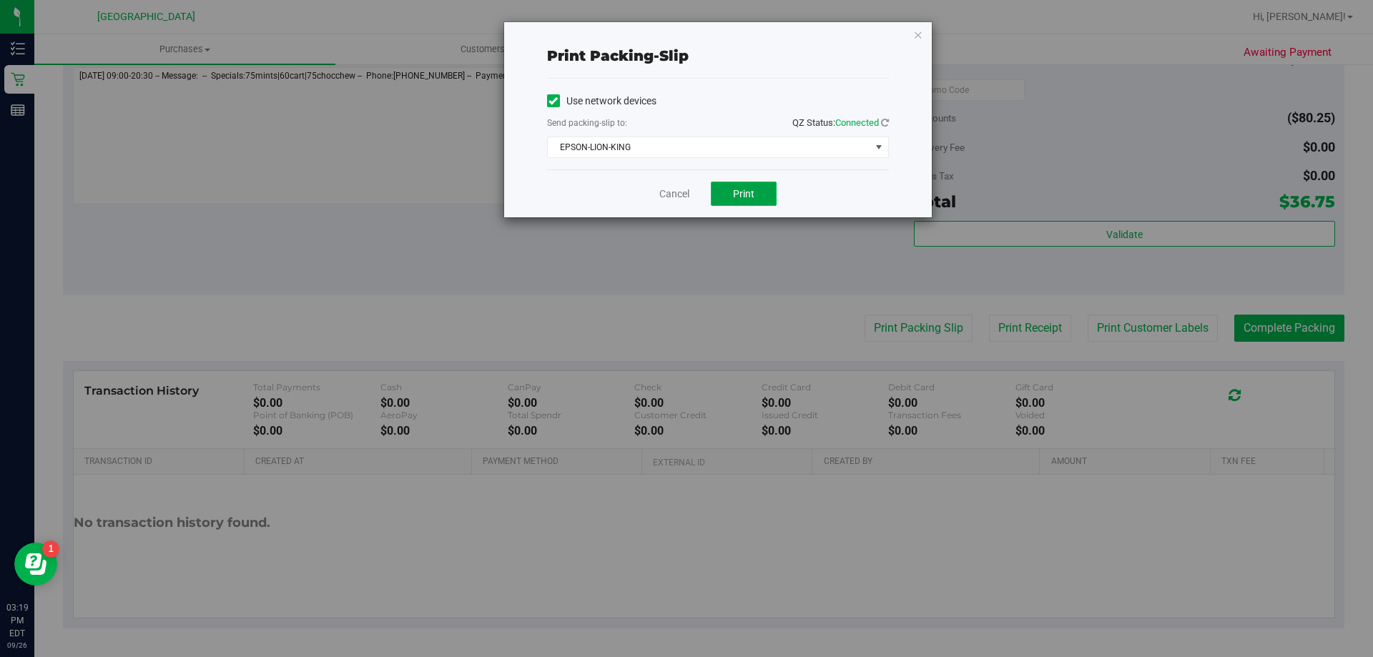
click at [758, 200] on button "Print" at bounding box center [744, 194] width 66 height 24
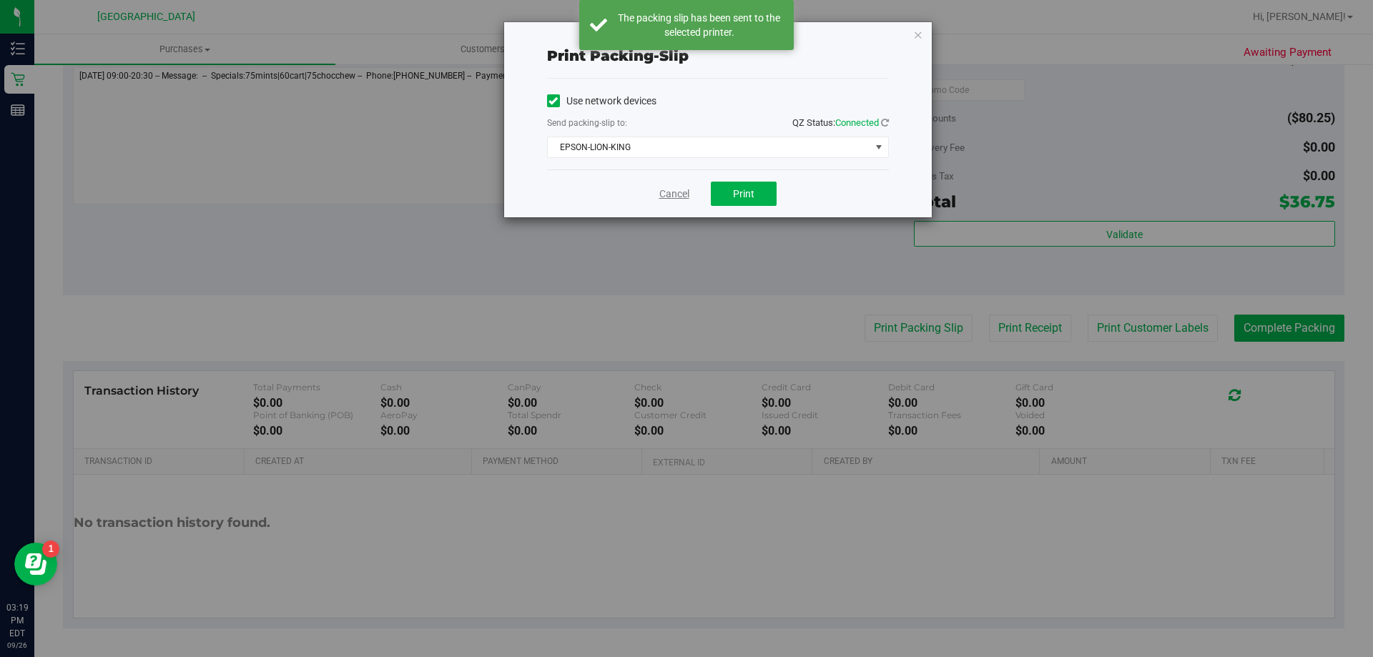
click at [672, 192] on link "Cancel" at bounding box center [674, 194] width 30 height 15
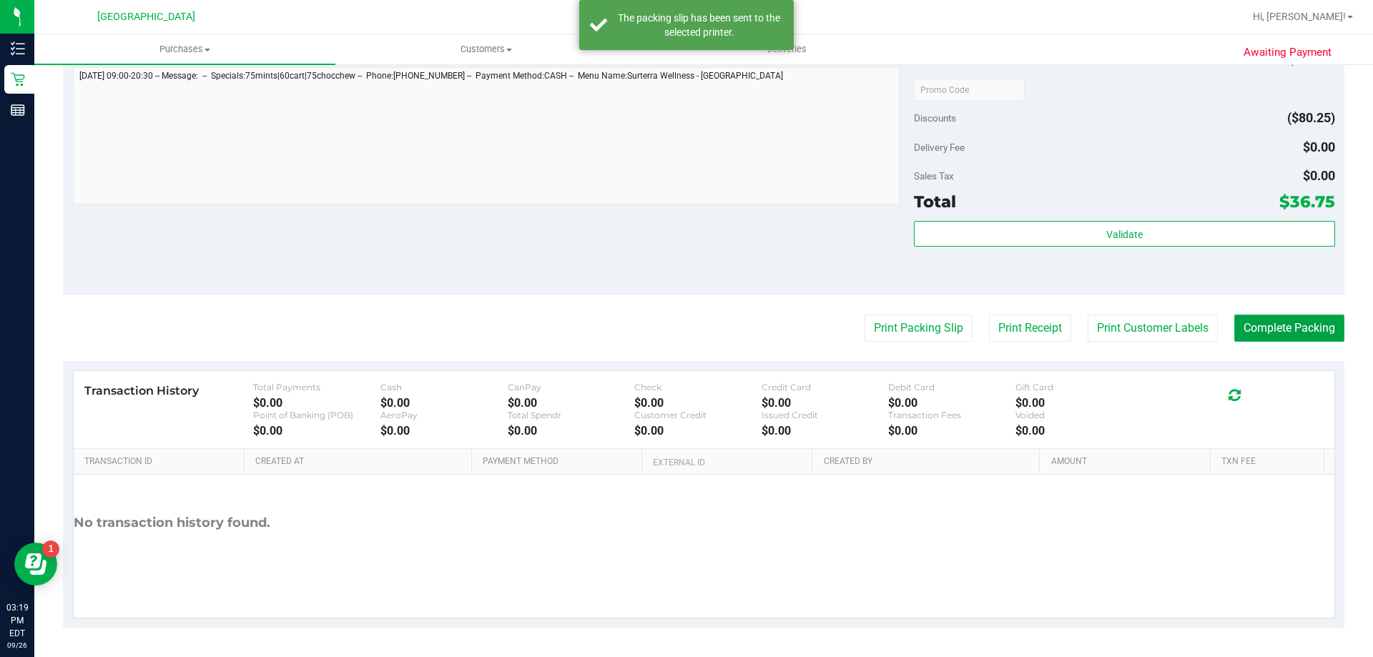
click at [1269, 336] on button "Complete Packing" at bounding box center [1289, 328] width 110 height 27
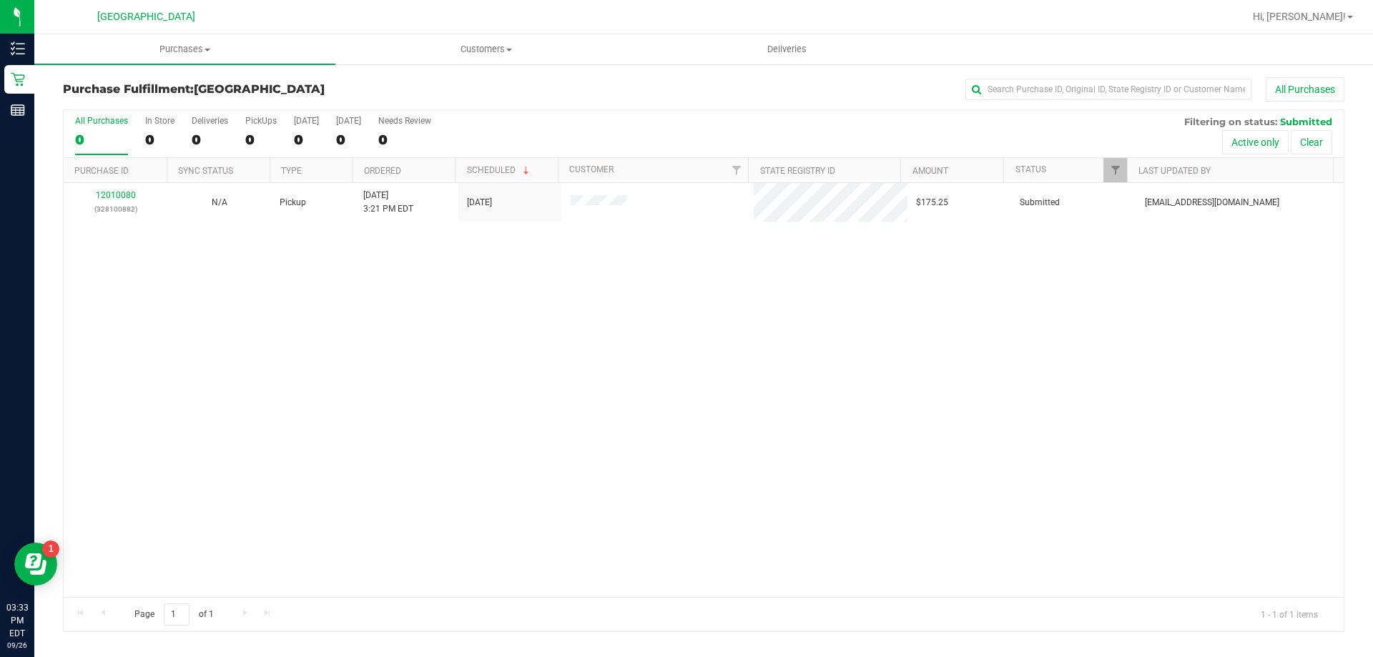
click at [602, 267] on div "12010080 (328100882) N/A Pickup [DATE] 3:21 PM EDT 9/26/2025 $175.25 Submitted …" at bounding box center [704, 390] width 1280 height 414
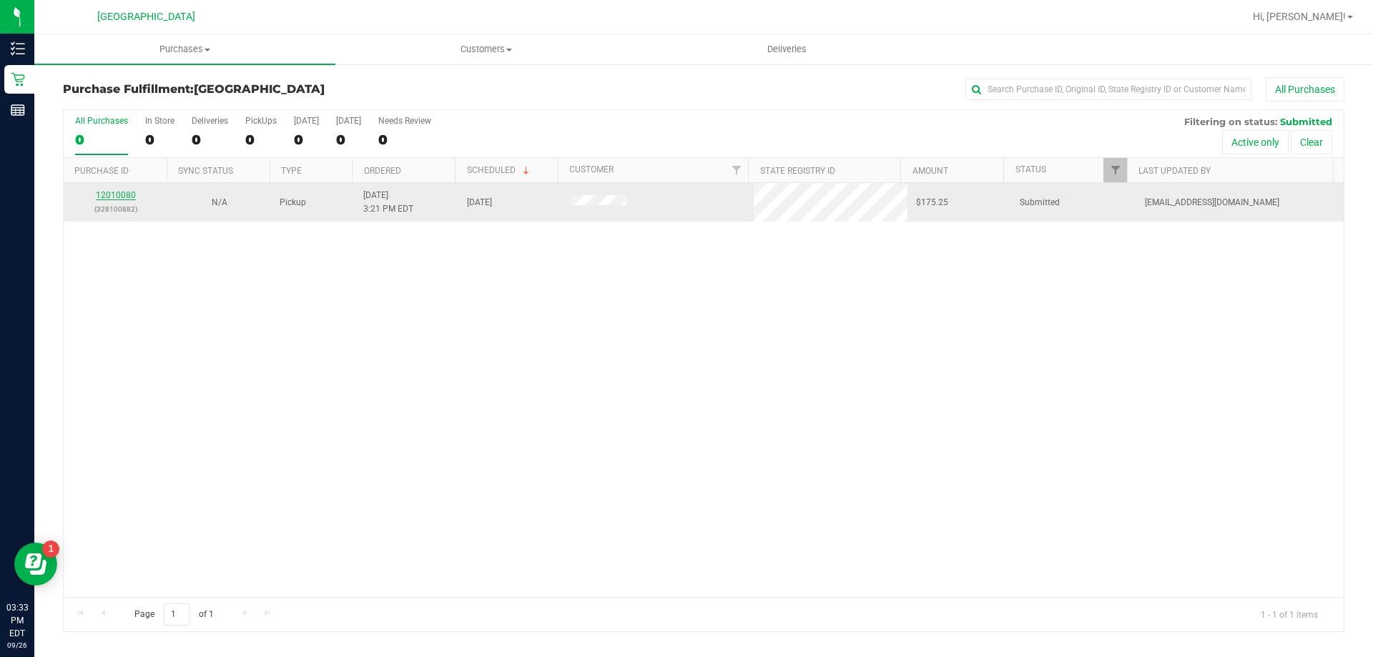
click at [112, 192] on link "12010080" at bounding box center [116, 195] width 40 height 10
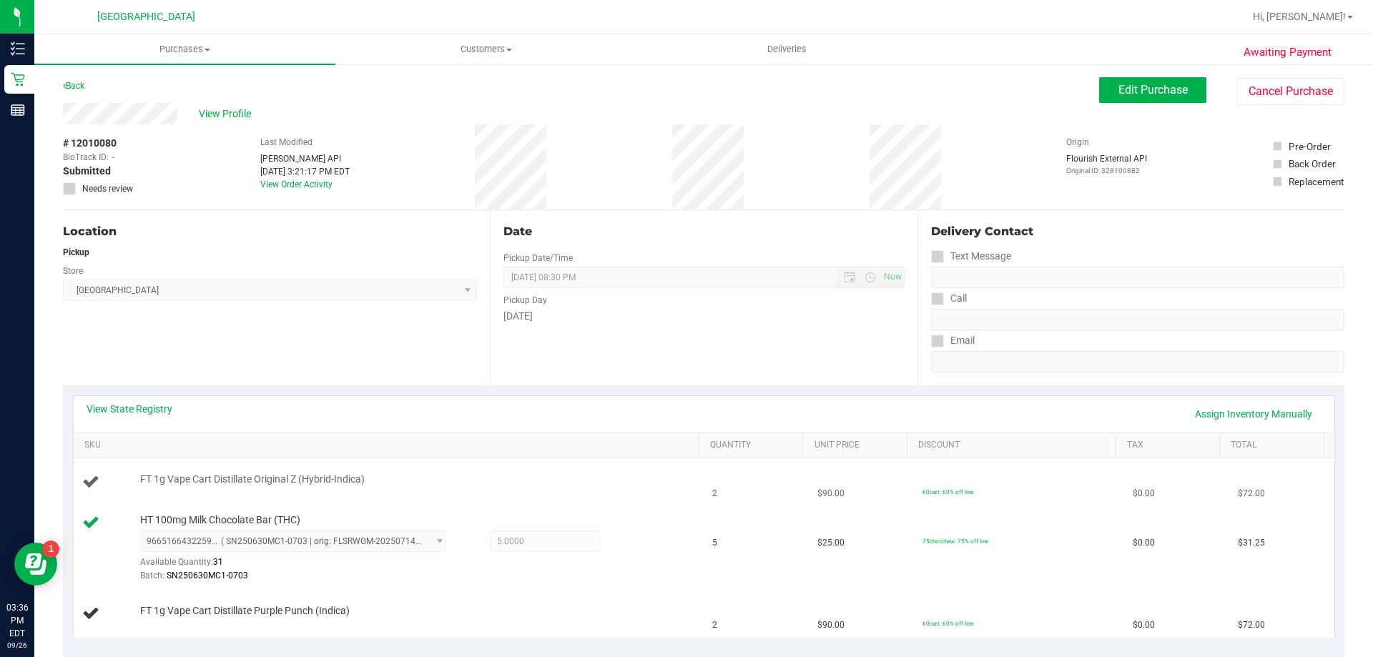
click at [590, 470] on td "FT 1g Vape Cart Distillate Original Z (Hybrid-Indica)" at bounding box center [389, 482] width 631 height 49
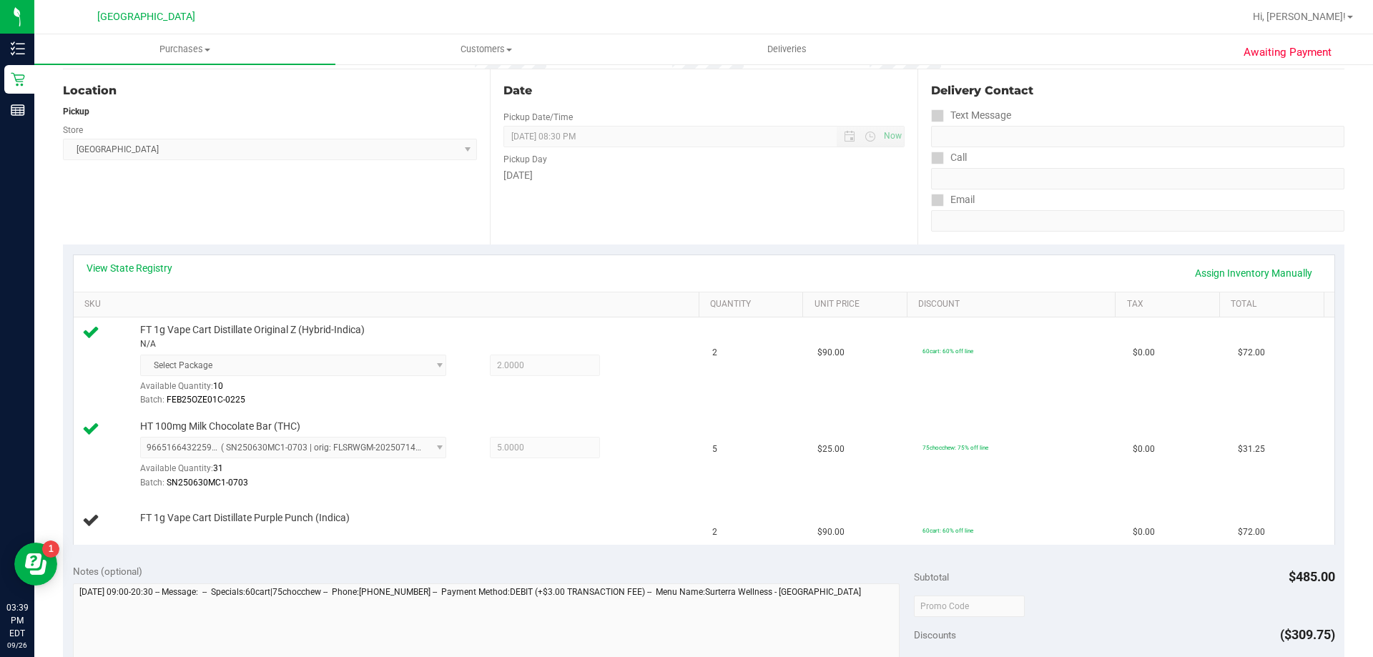
scroll to position [286, 0]
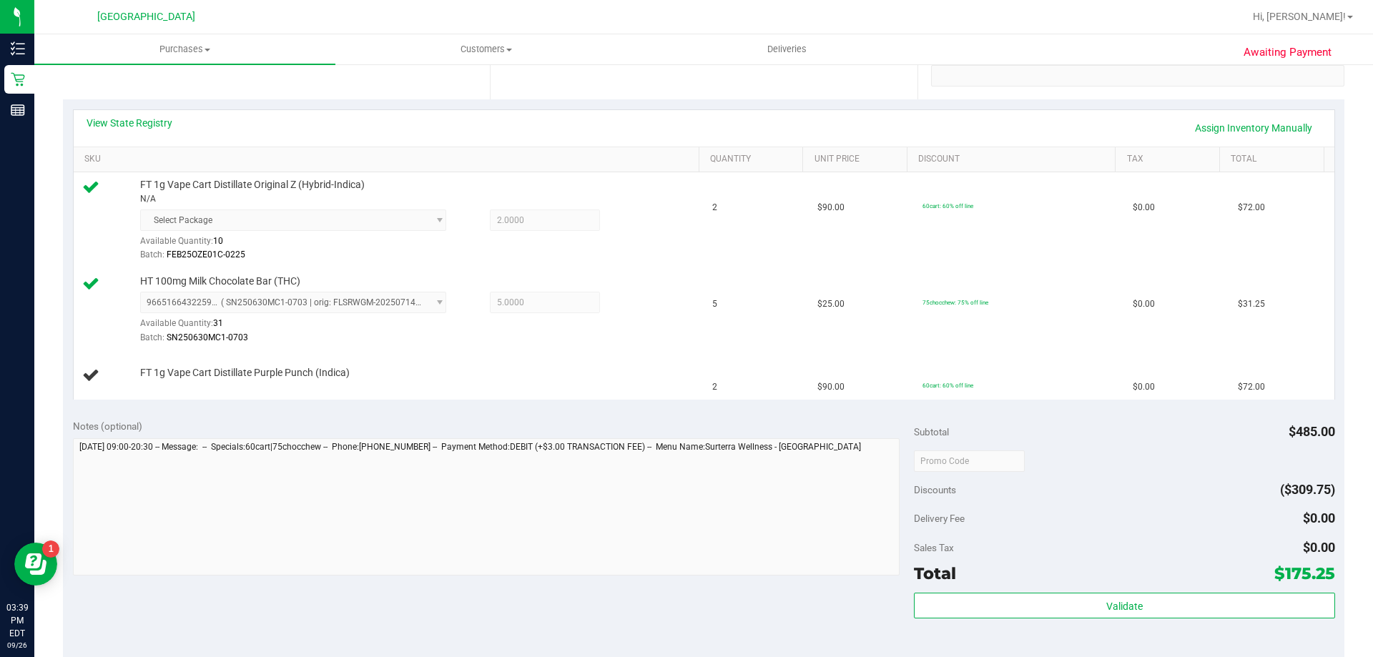
click at [270, 435] on div "Notes (optional)" at bounding box center [494, 499] width 842 height 160
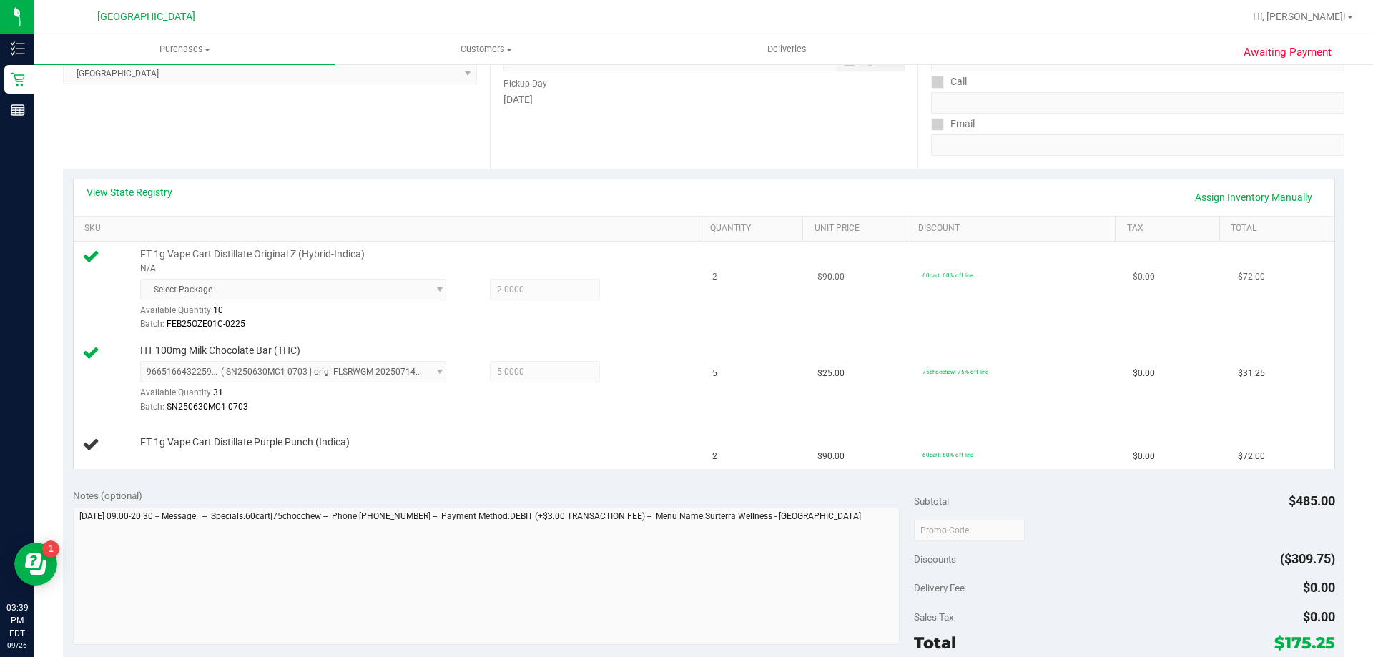
scroll to position [0, 0]
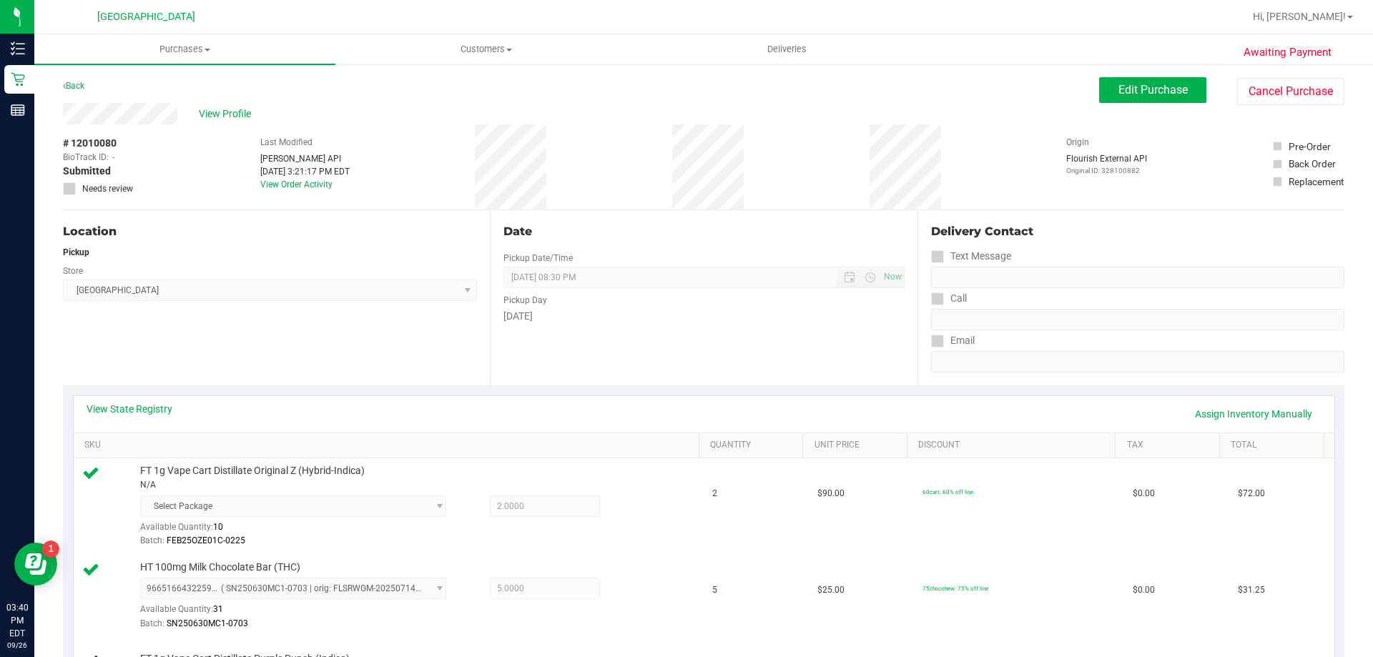
click at [343, 343] on div "Location Pickup Store [GEOGRAPHIC_DATA] WC Select Store [PERSON_NAME][GEOGRAPHI…" at bounding box center [276, 297] width 427 height 175
click at [531, 461] on td "FT 1g Vape Cart Distillate Original Z (Hybrid-Indica) N/A Select Package Availa…" at bounding box center [389, 506] width 631 height 97
click at [533, 502] on span "2.0000 2" at bounding box center [545, 506] width 110 height 21
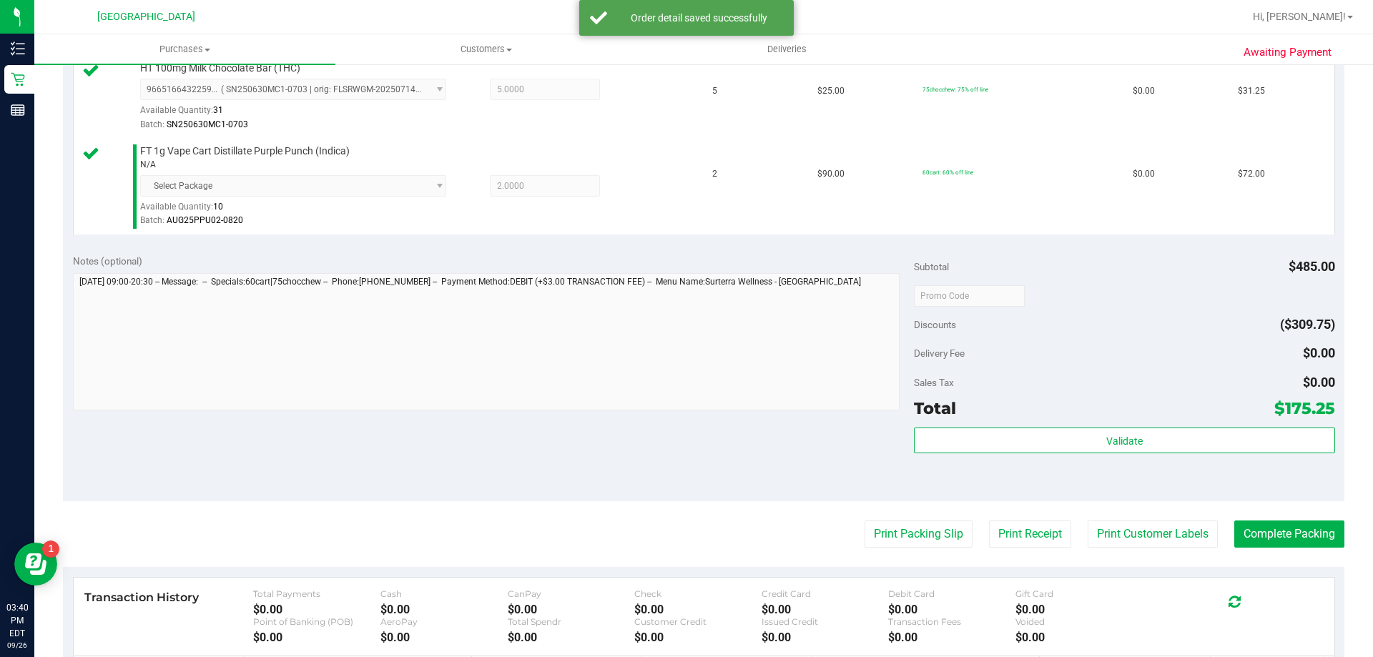
scroll to position [509, 0]
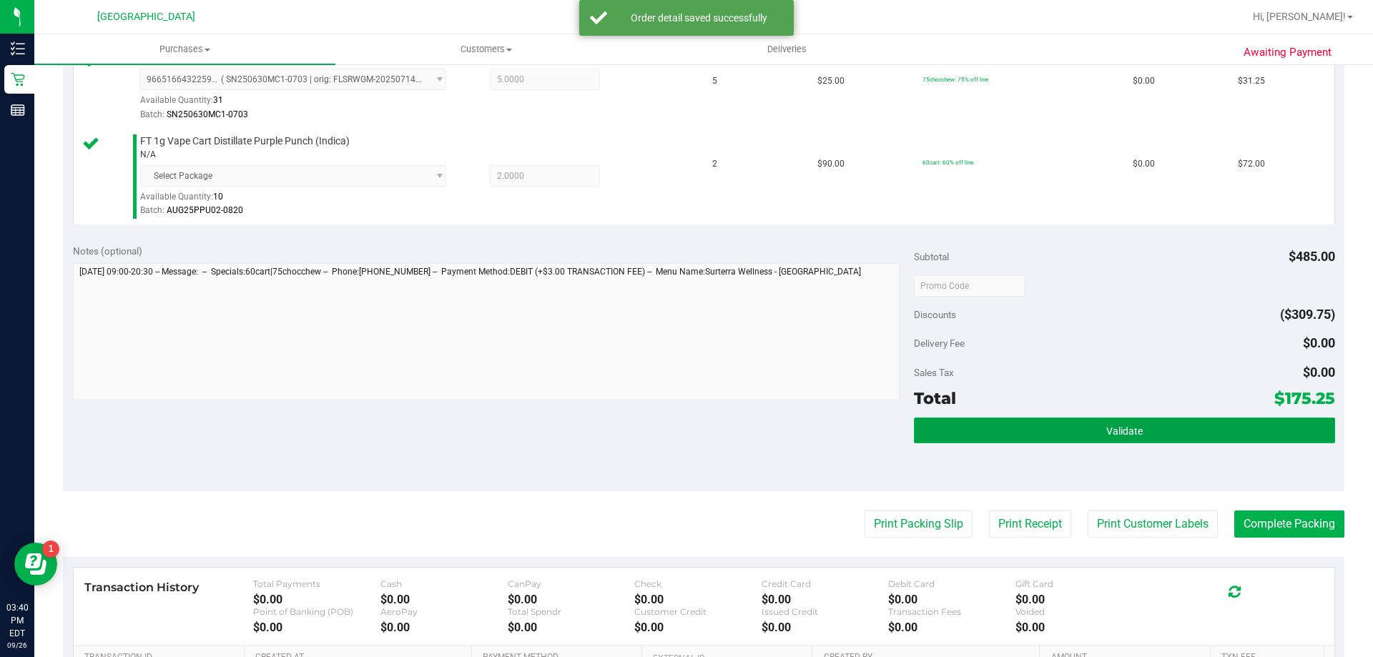
click at [1128, 440] on button "Validate" at bounding box center [1124, 431] width 420 height 26
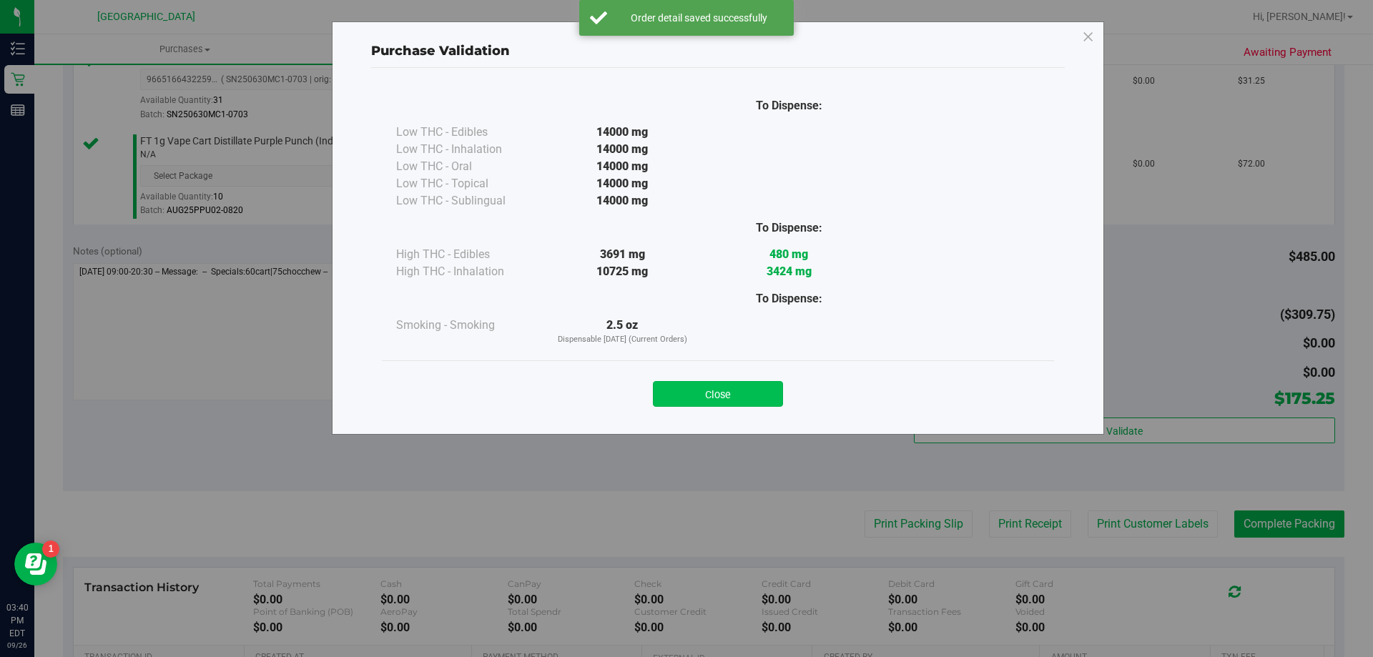
click at [753, 396] on button "Close" at bounding box center [718, 394] width 130 height 26
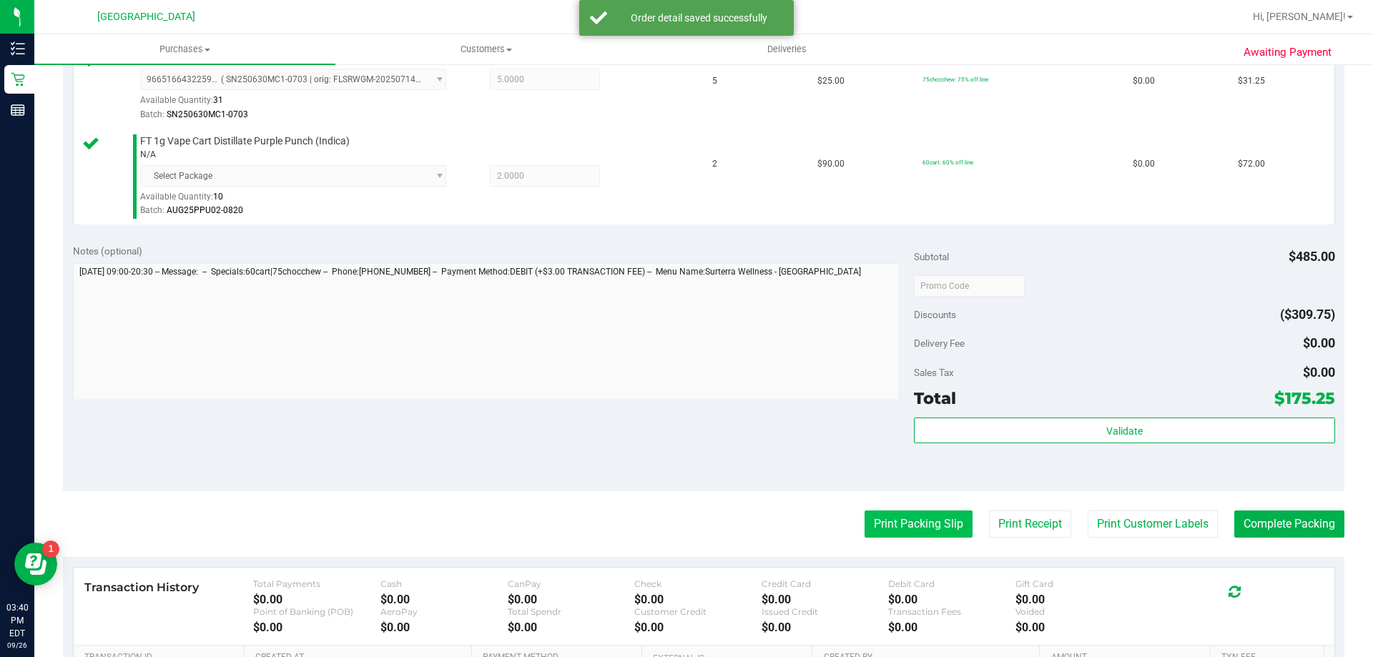
click at [875, 537] on button "Print Packing Slip" at bounding box center [918, 524] width 108 height 27
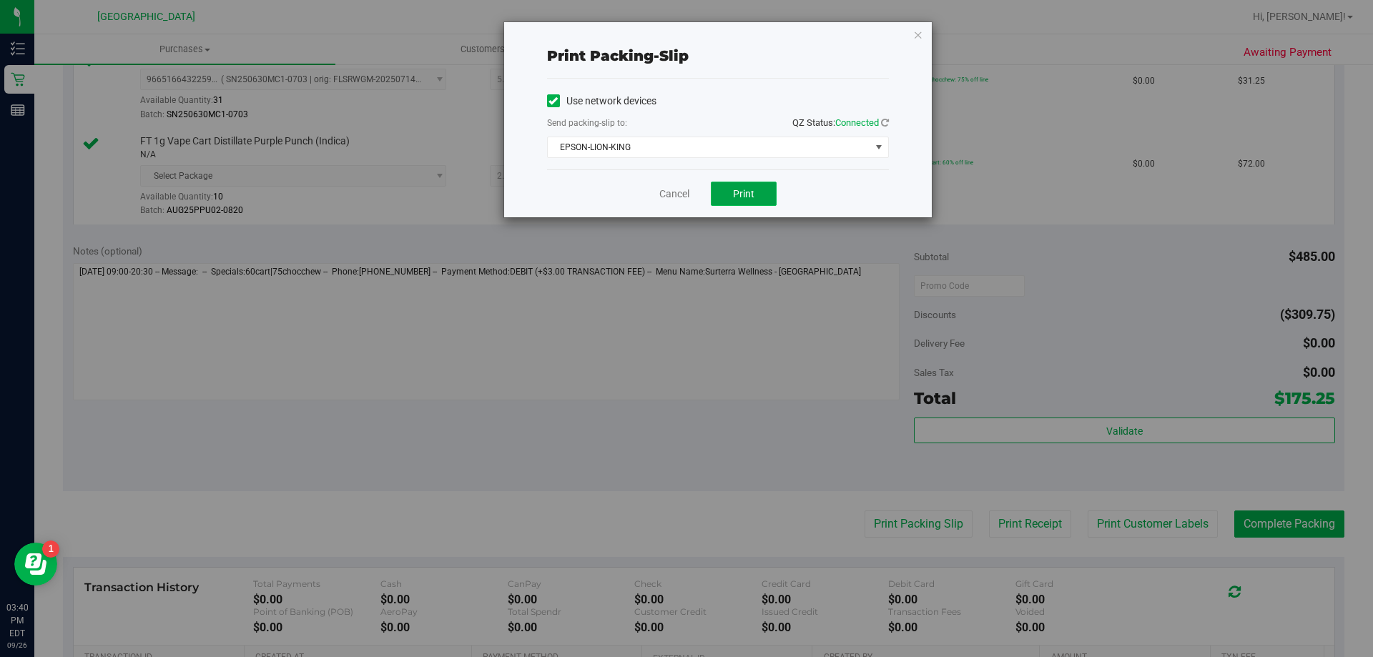
click at [758, 205] on button "Print" at bounding box center [744, 194] width 66 height 24
click at [669, 195] on link "Cancel" at bounding box center [674, 194] width 30 height 15
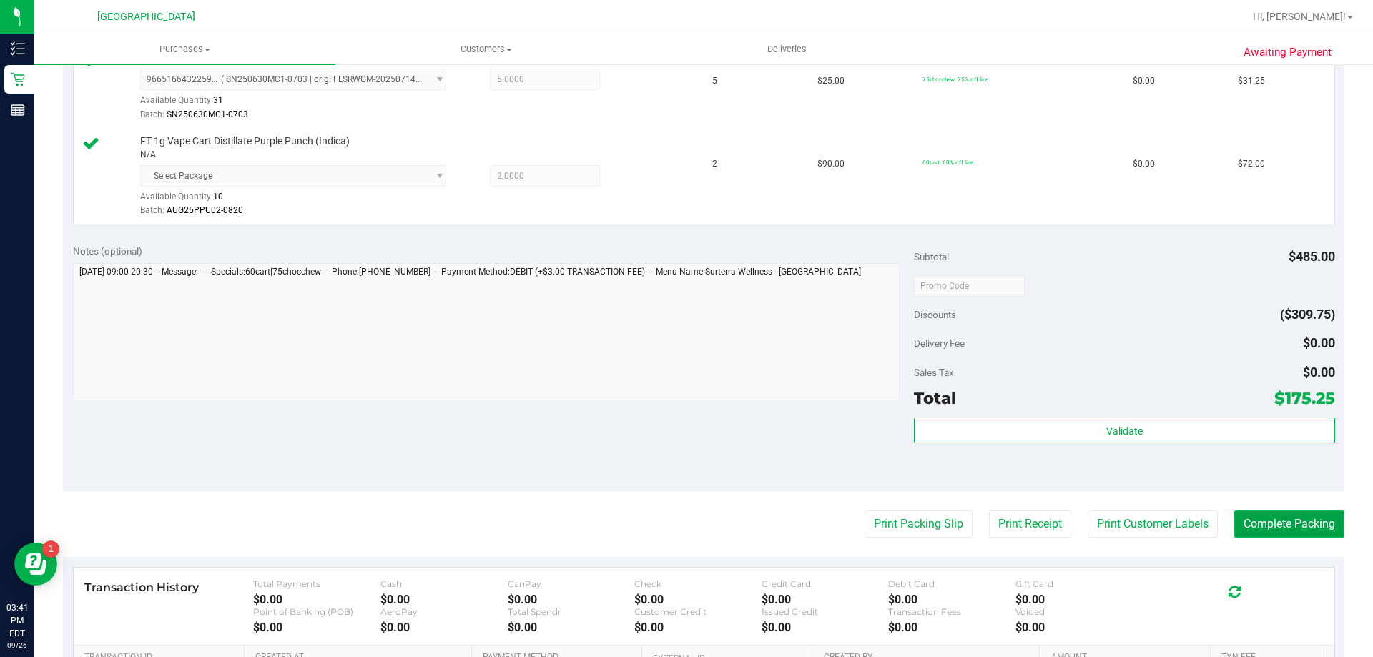
click at [1290, 526] on button "Complete Packing" at bounding box center [1289, 524] width 110 height 27
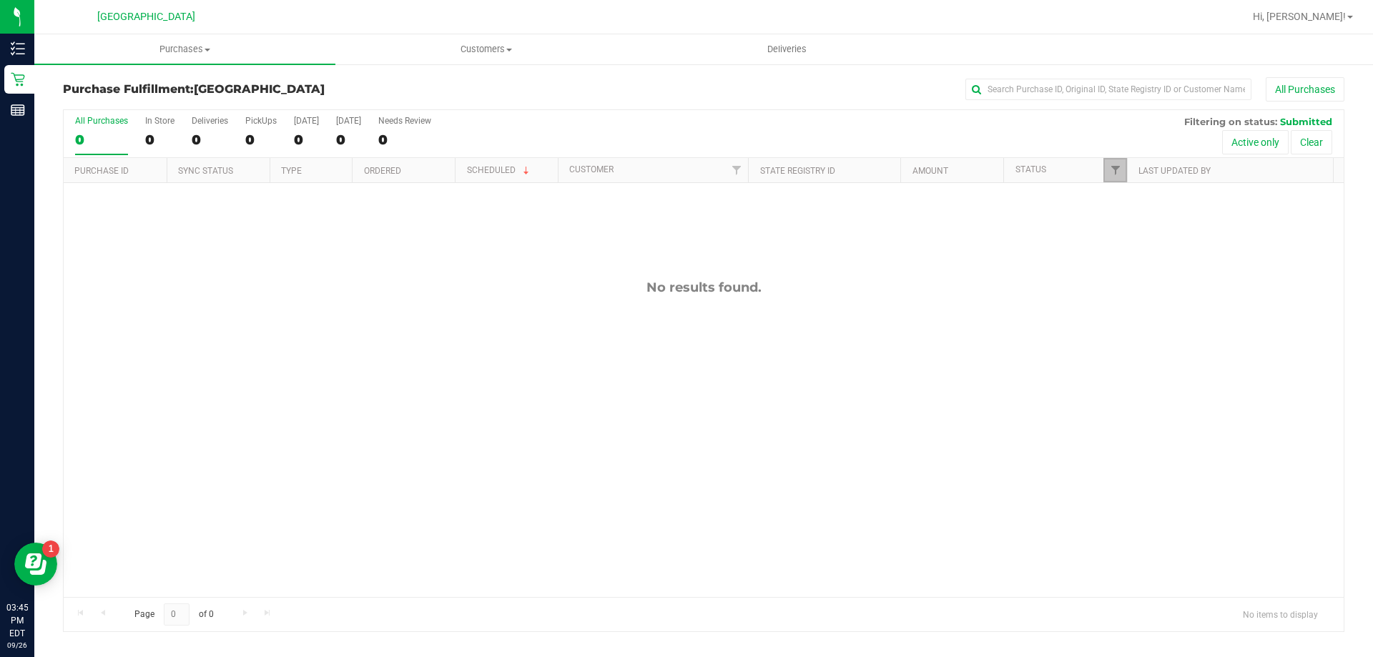
click at [1108, 166] on link "Filter" at bounding box center [1115, 170] width 24 height 24
click at [1124, 364] on input "Undeliverable" at bounding box center [1122, 366] width 9 height 9
checkbox input "true"
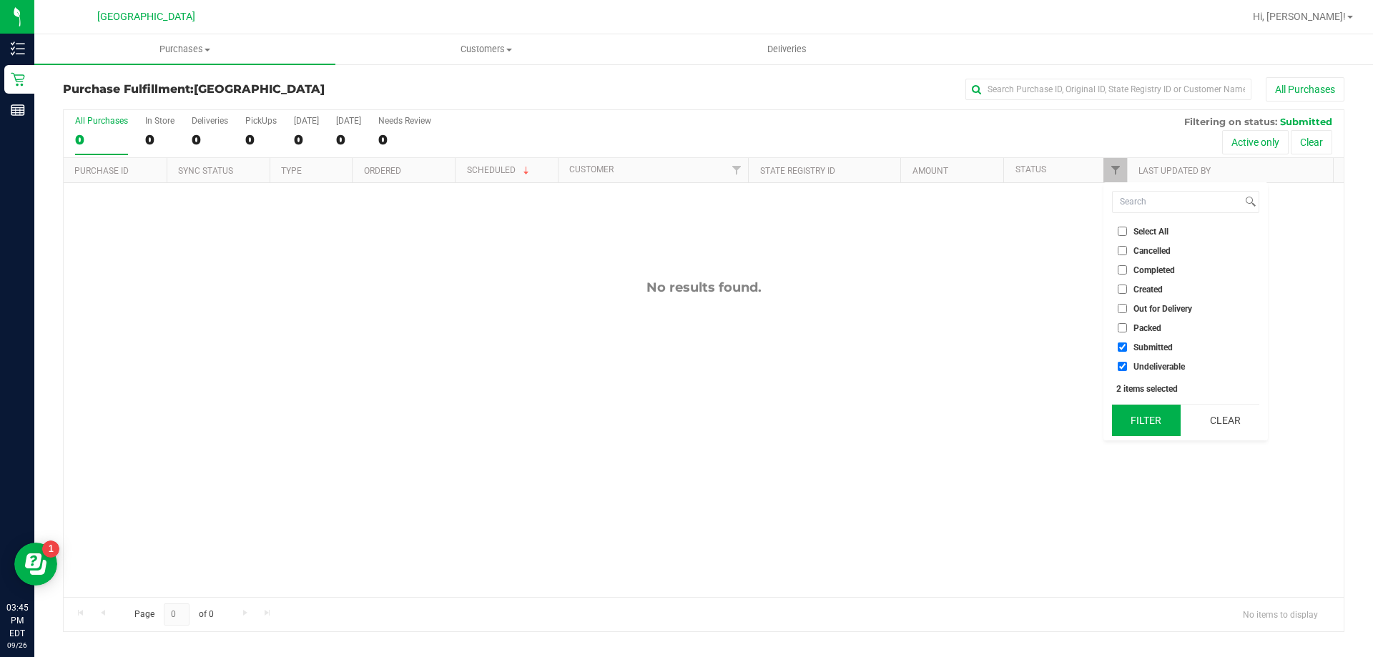
click at [1132, 415] on button "Filter" at bounding box center [1146, 420] width 69 height 31
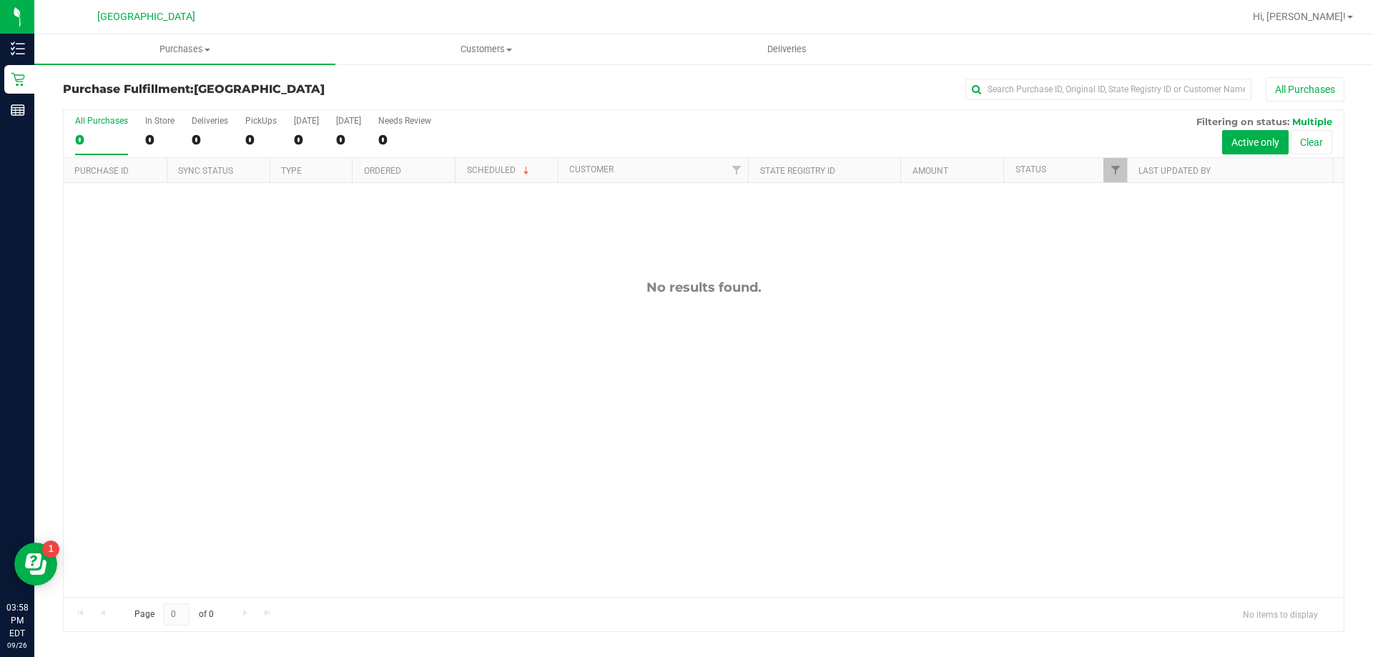
click at [381, 528] on div "No results found." at bounding box center [704, 438] width 1280 height 511
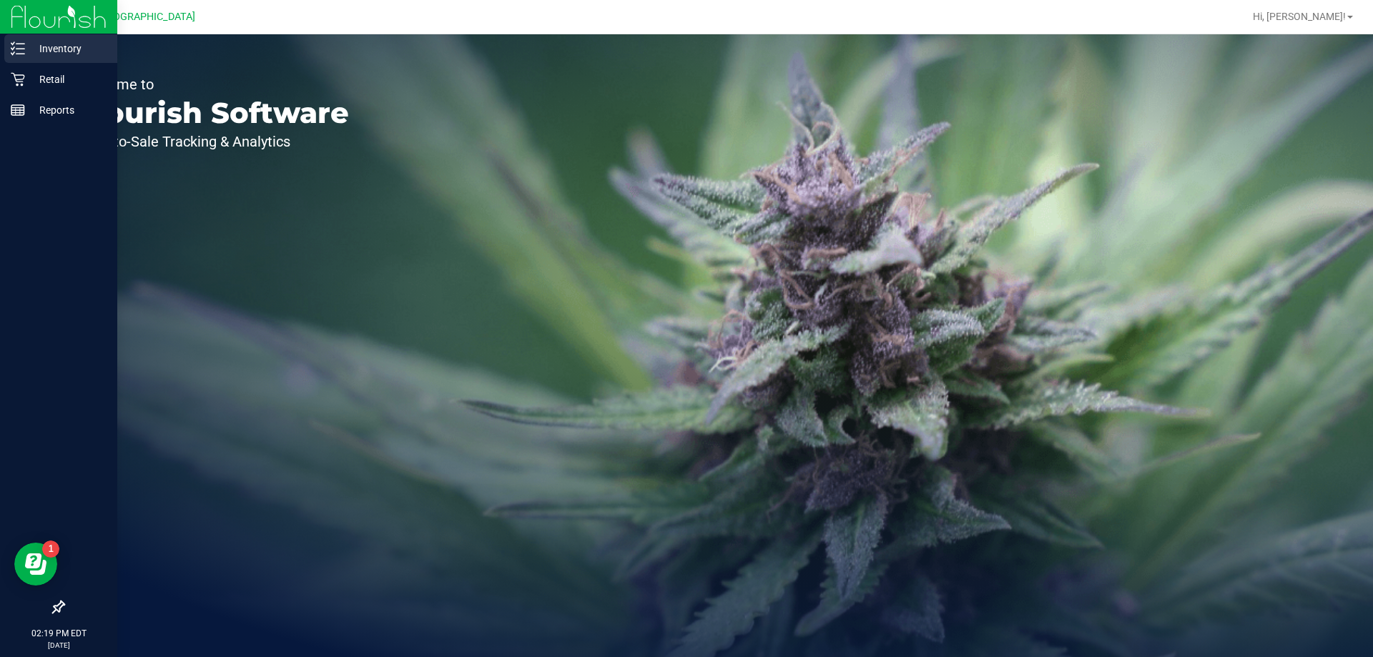
click at [40, 44] on p "Inventory" at bounding box center [68, 48] width 86 height 17
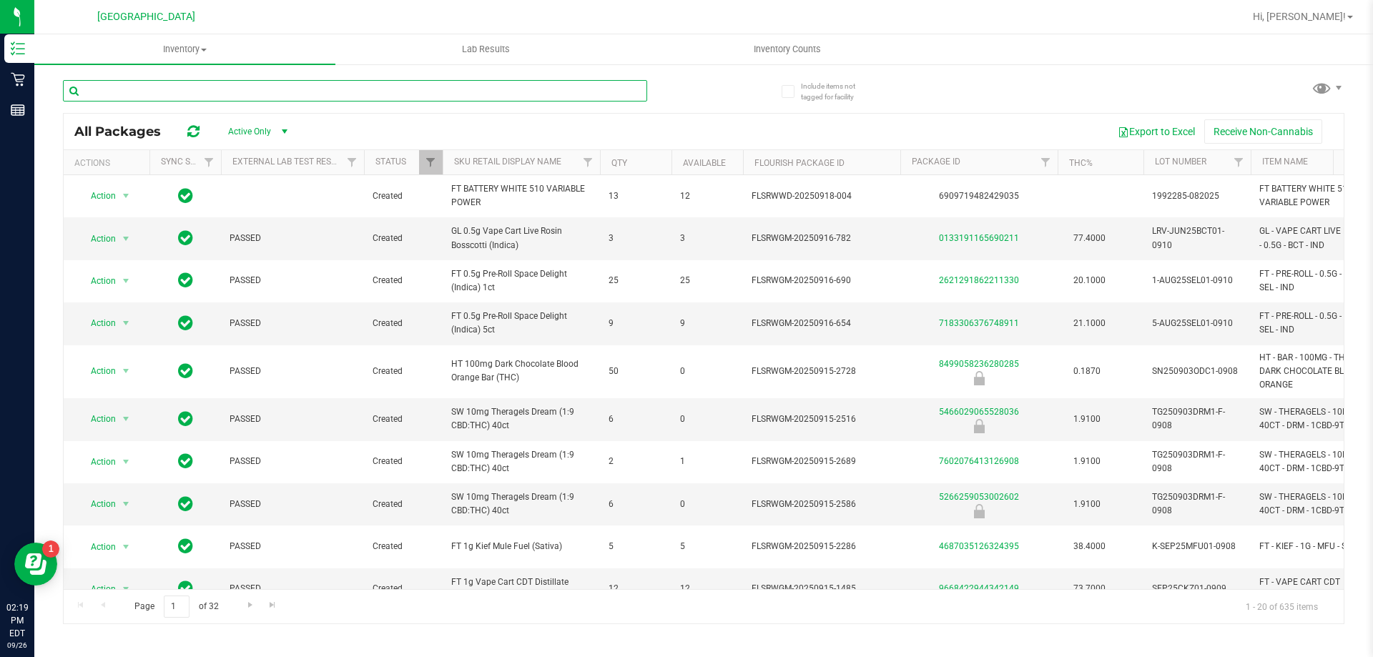
click at [257, 93] on input "text" at bounding box center [355, 90] width 584 height 21
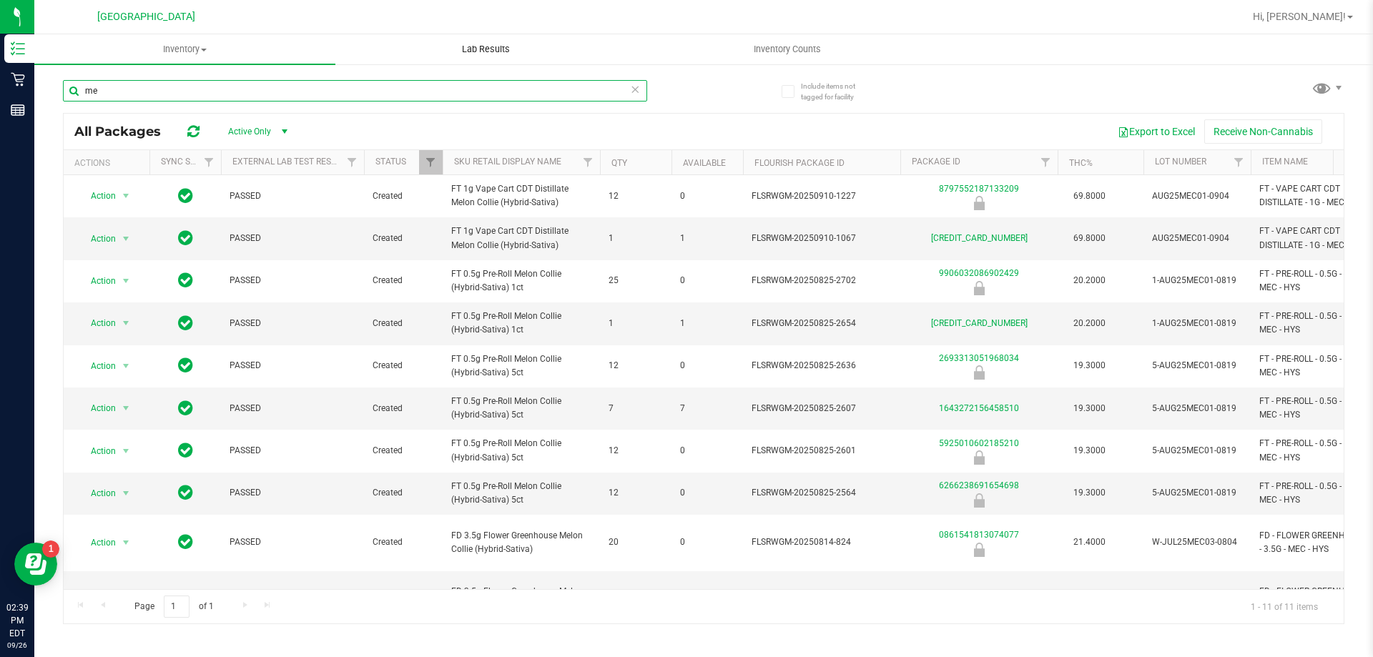
type input "m"
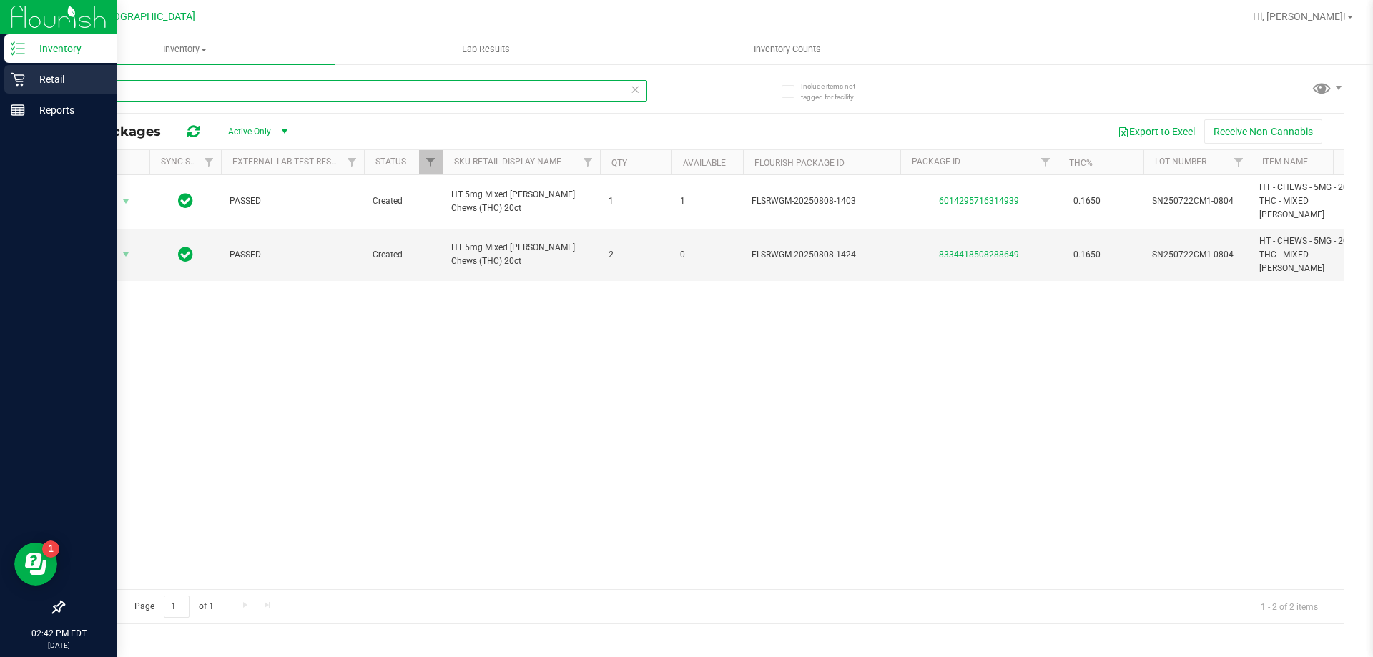
type input "m"
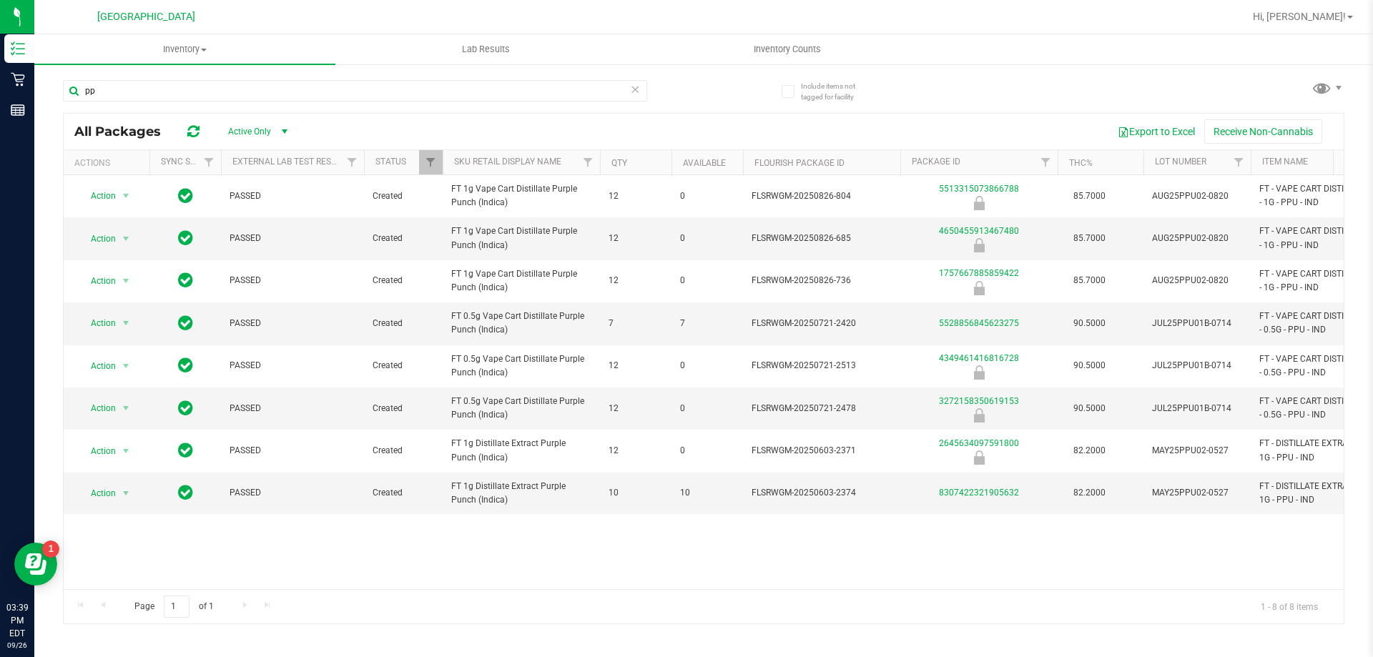
type input "p"
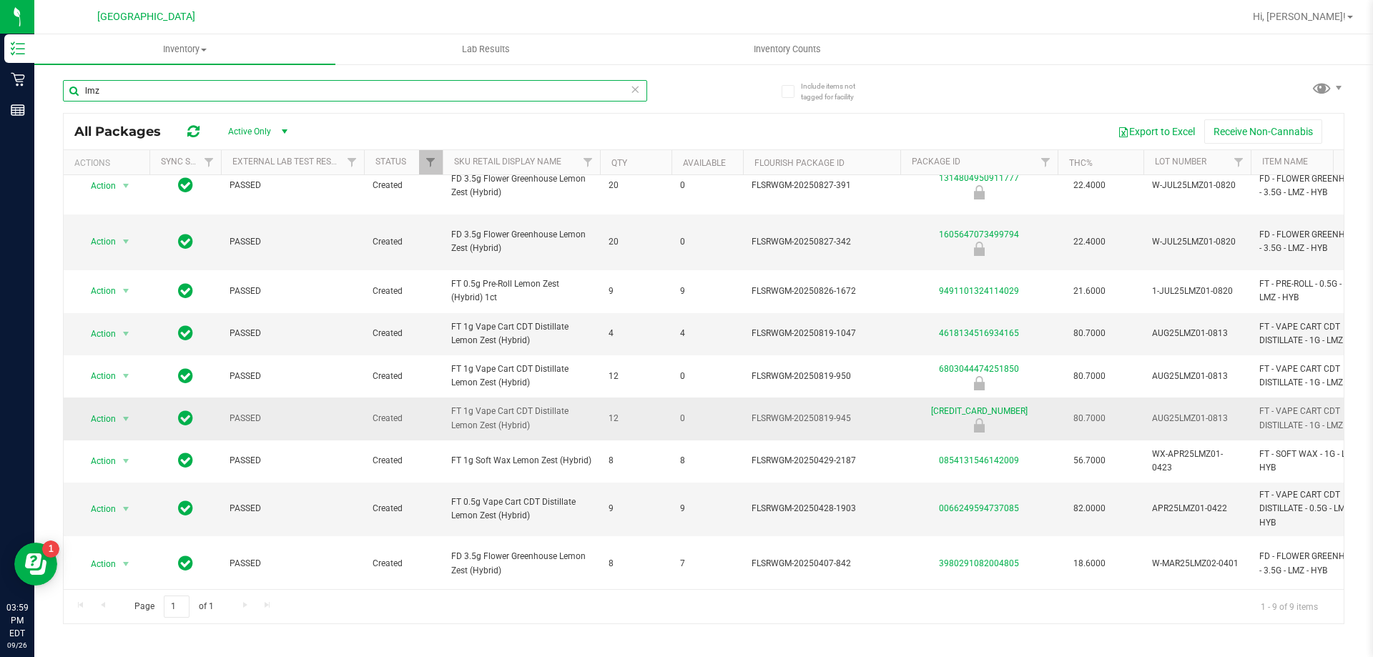
scroll to position [21, 0]
type input "l"
